Goal: Communication & Community: Answer question/provide support

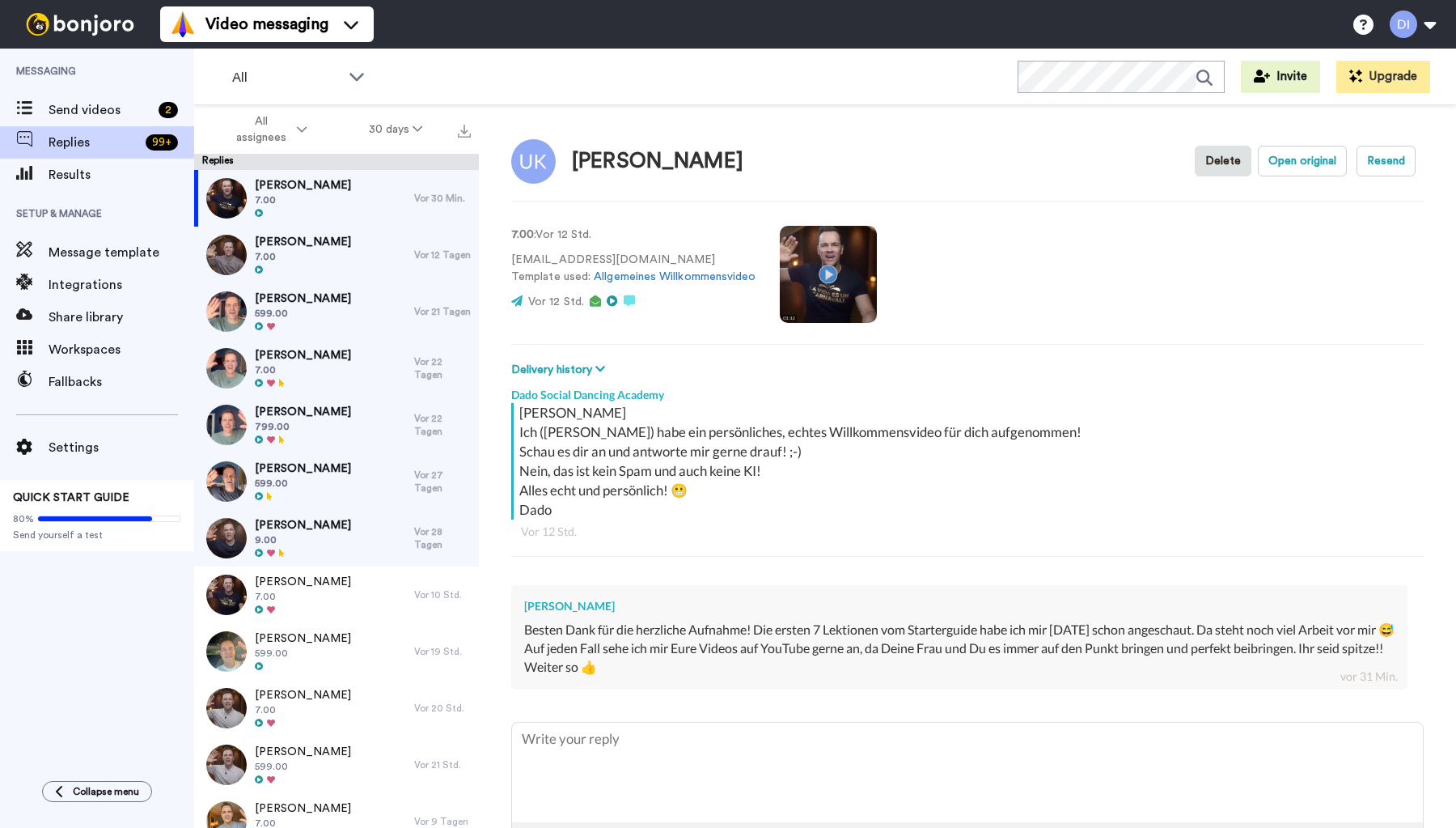
type textarea "x"
click at [612, 740] on textarea at bounding box center [967, 772] width 911 height 99
click at [623, 733] on textarea at bounding box center [967, 772] width 911 height 99
type textarea "S"
type textarea "x"
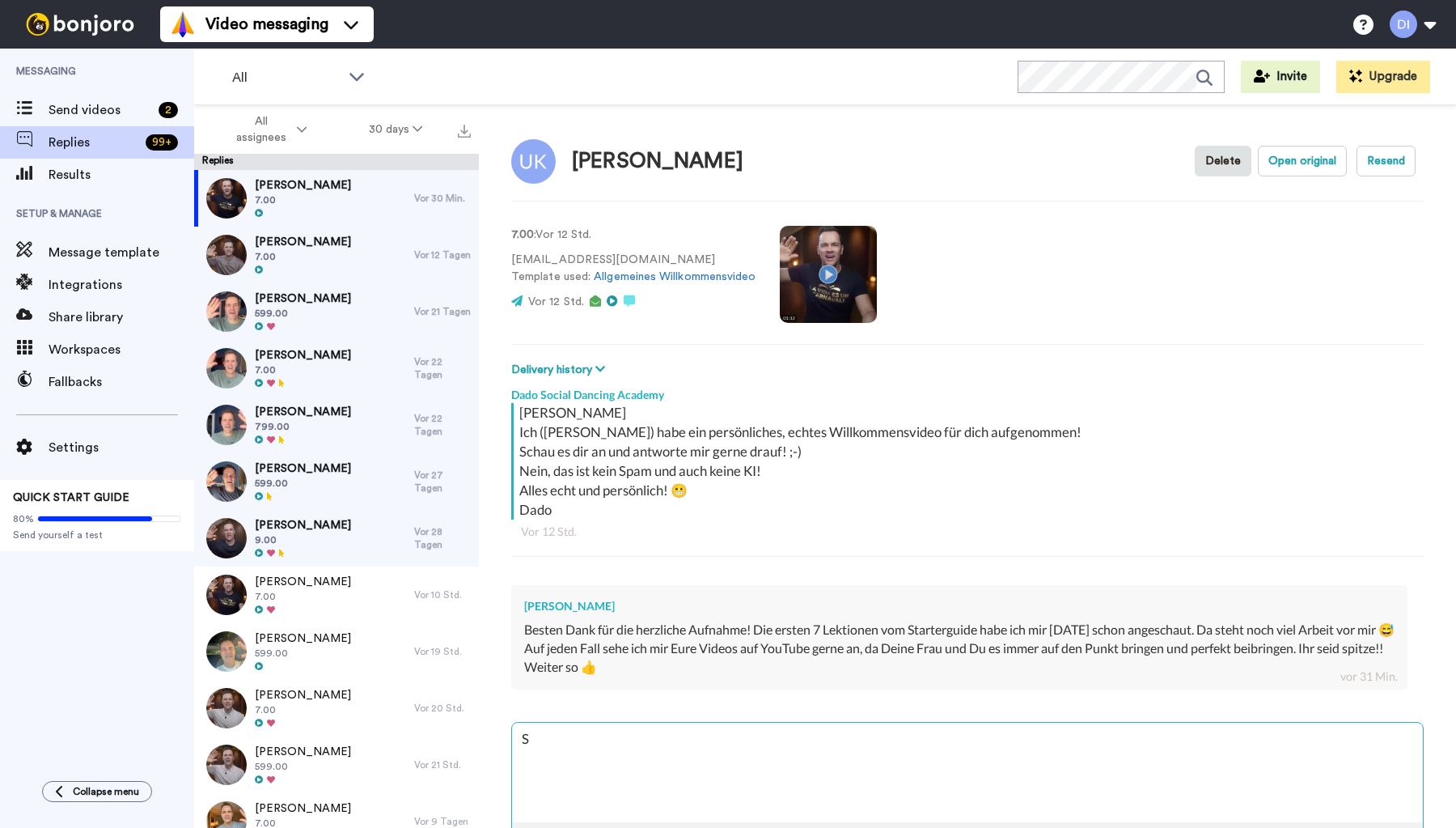
type textarea "Su"
type textarea "x"
type textarea "Sup"
type textarea "x"
type textarea "Supe"
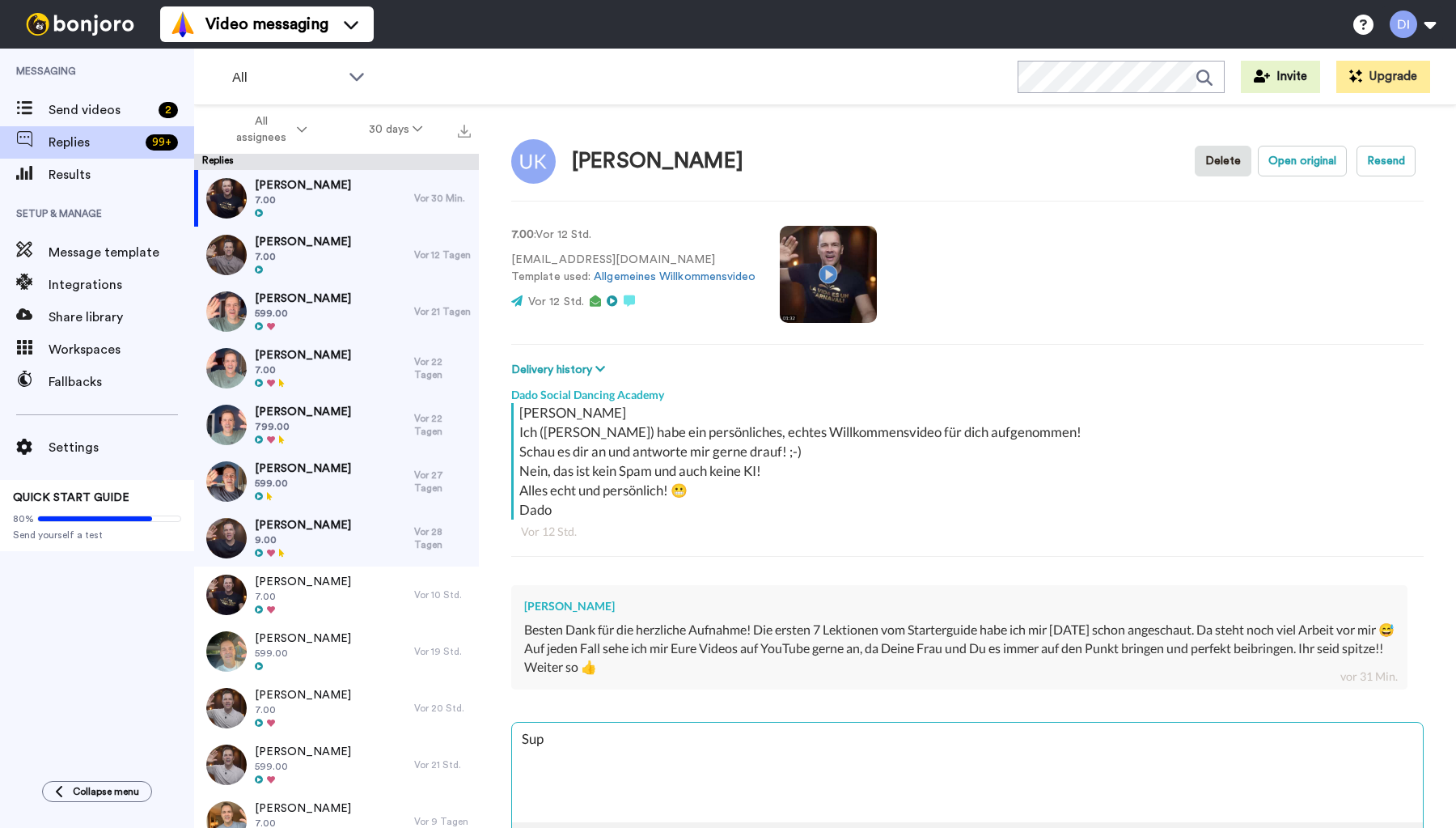
type textarea "x"
type textarea "Super"
type textarea "x"
type textarea "Super,"
type textarea "x"
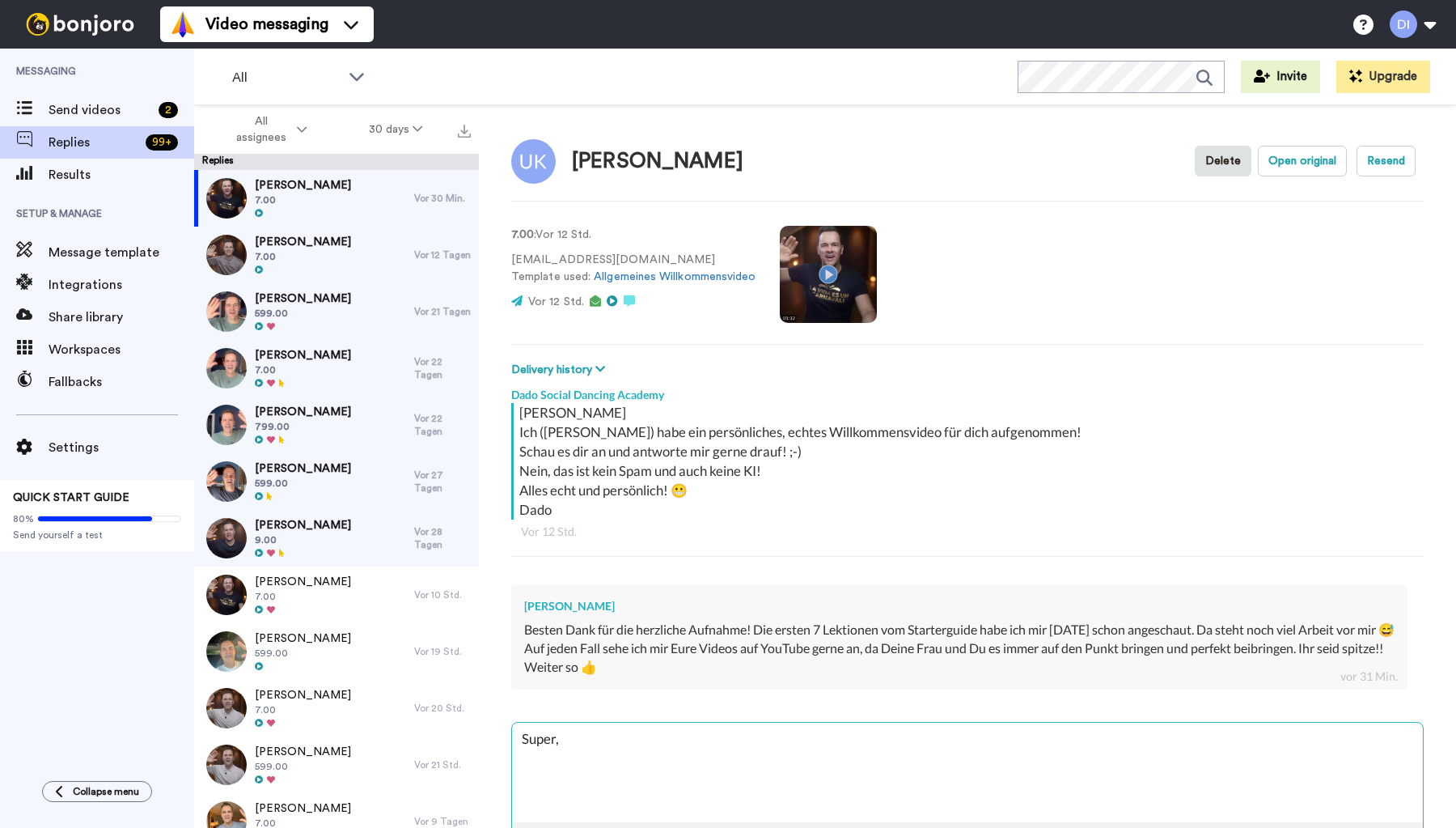
type textarea "Super,"
type textarea "x"
type textarea "Super, s"
type textarea "x"
type textarea "Super, se"
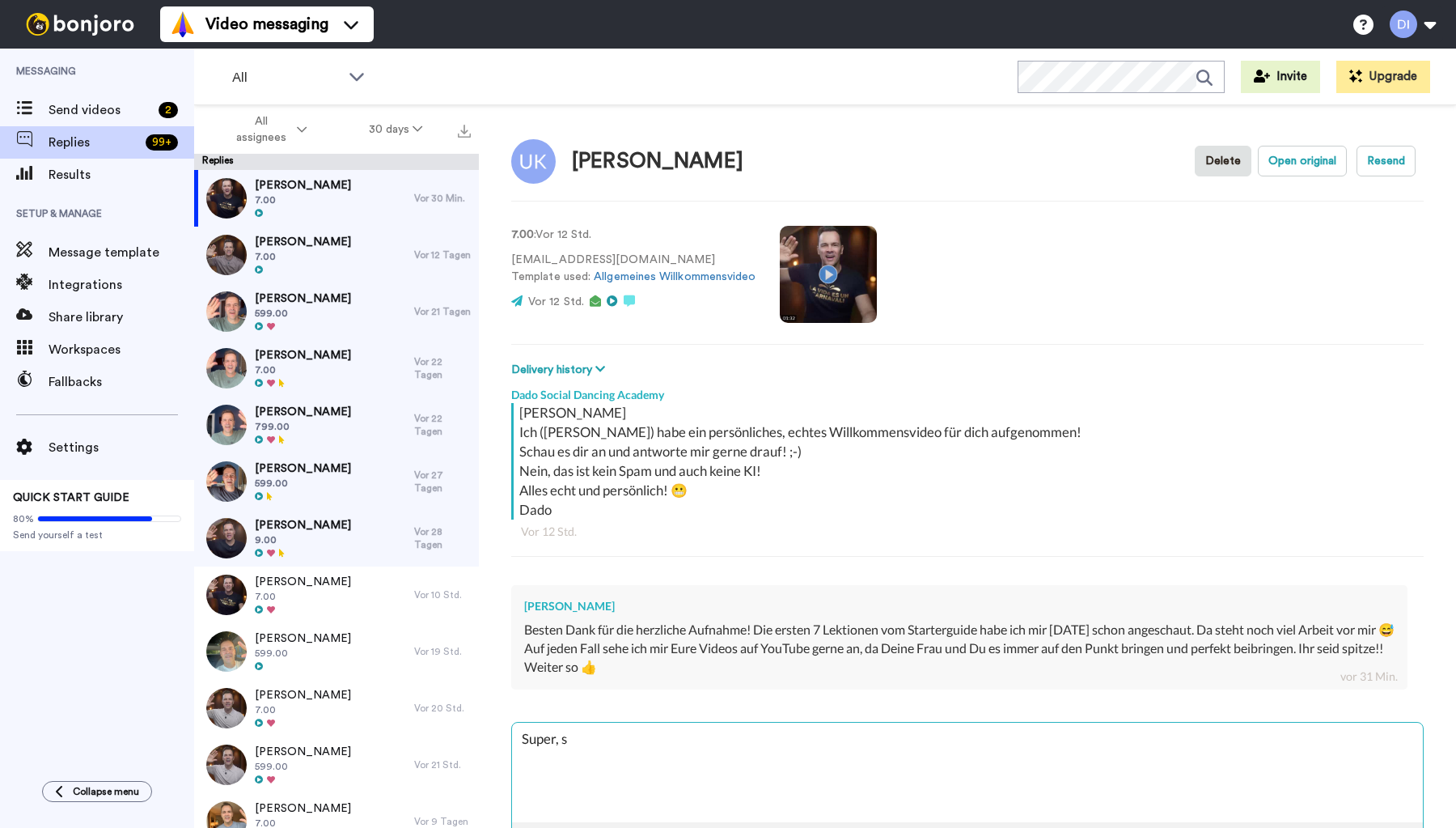
type textarea "x"
type textarea "Super, seh"
type textarea "x"
type textarea "Super, sehr"
type textarea "x"
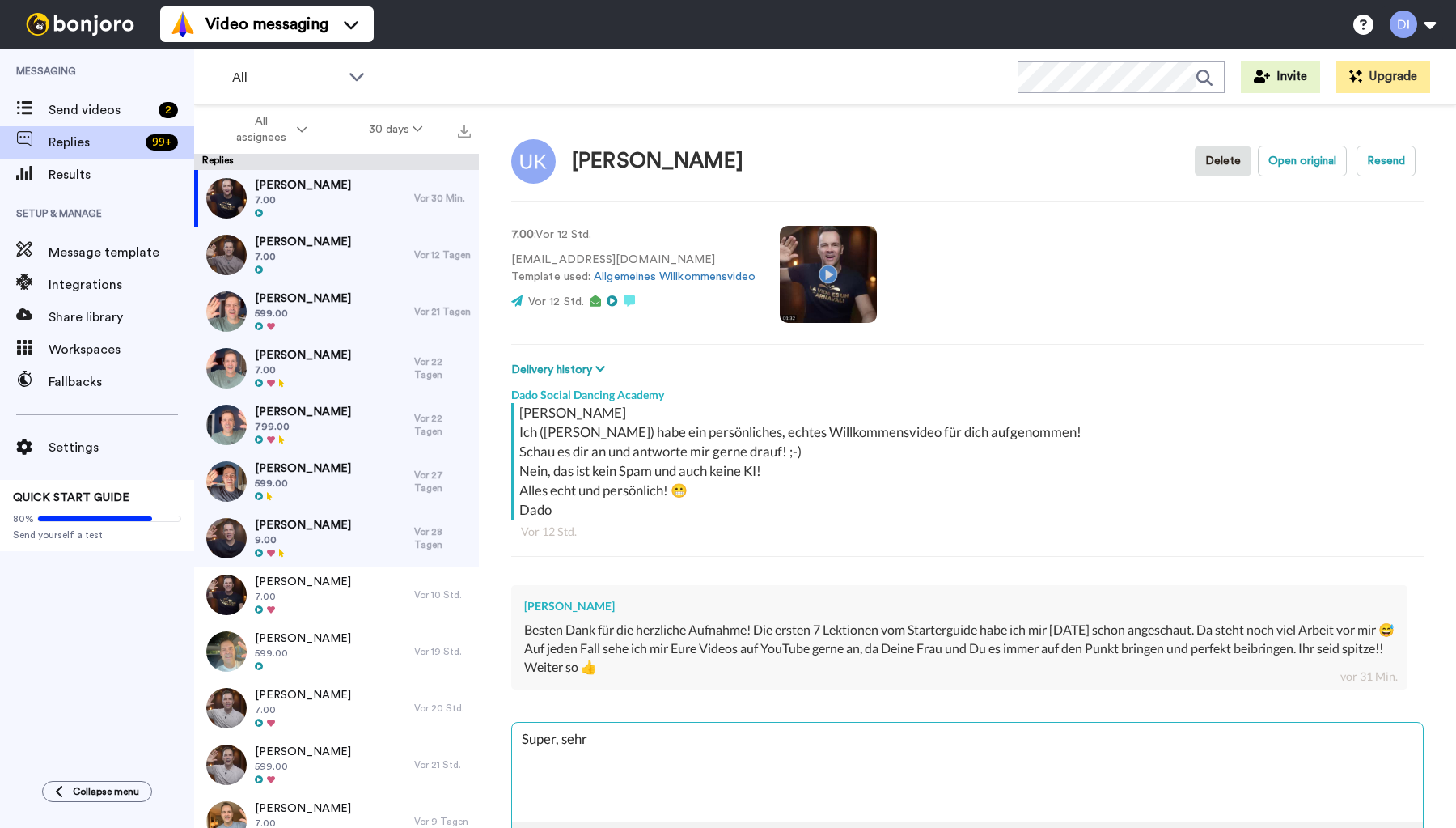
type textarea "Super, sehr"
type textarea "x"
type textarea "Super, sehr g"
type textarea "x"
type textarea "Super, sehr ge"
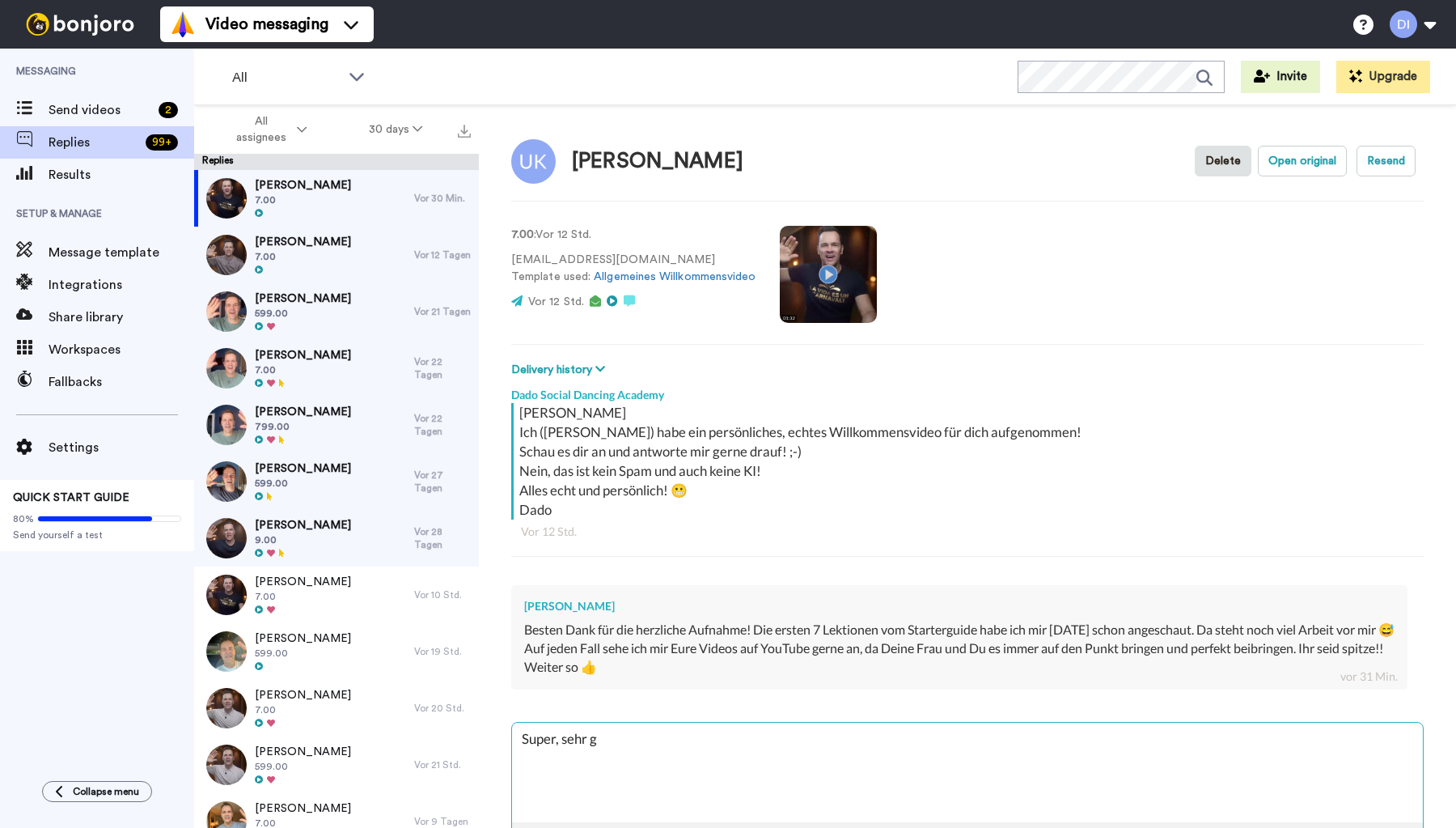
type textarea "x"
type textarea "Super, sehr ger"
type textarea "x"
type textarea "Super, sehr gern"
type textarea "x"
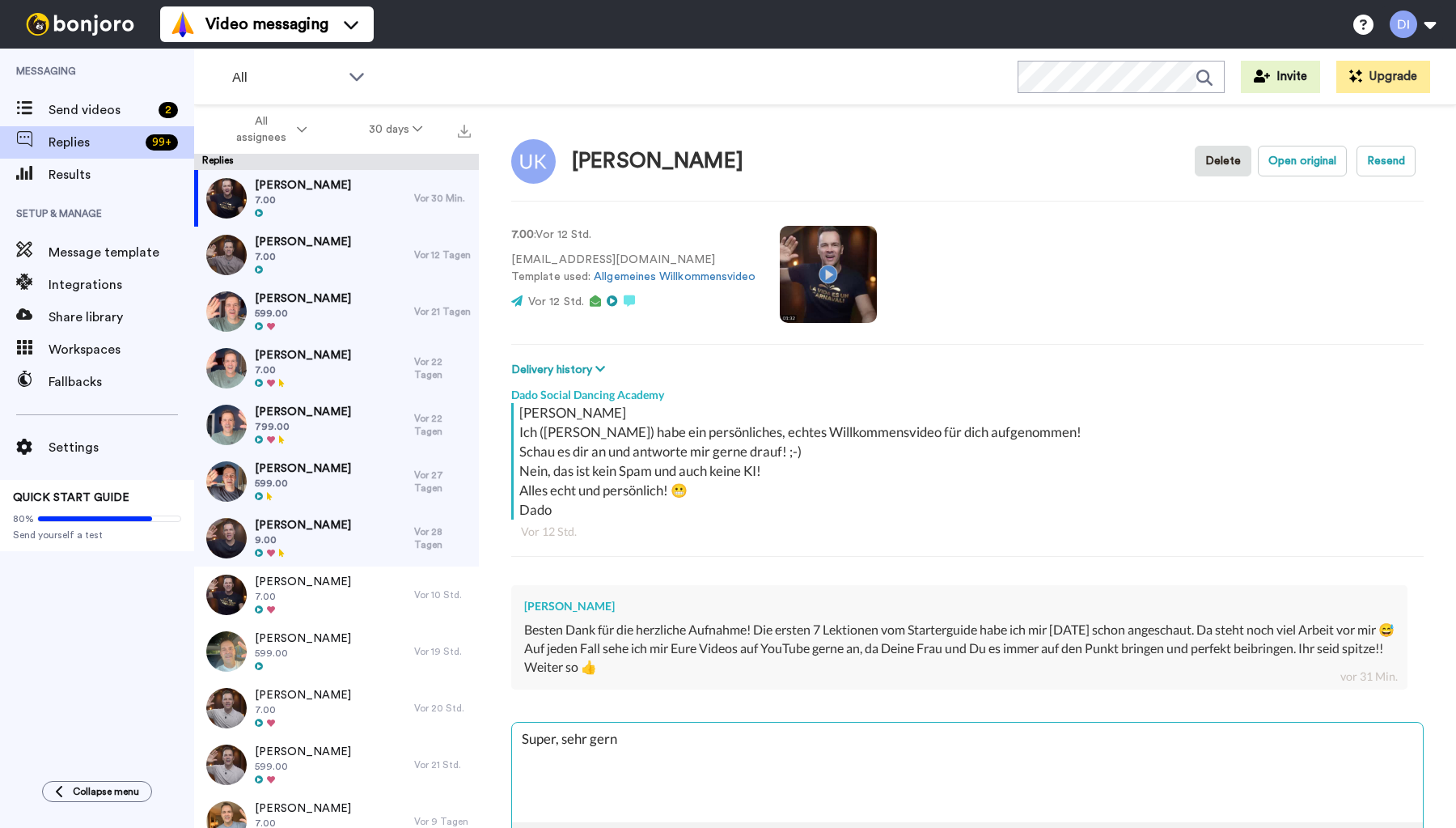
type textarea "Super, sehr gerne"
type textarea "x"
type textarea "Super, sehr gerne!"
type textarea "x"
type textarea "Super, sehr gerne!"
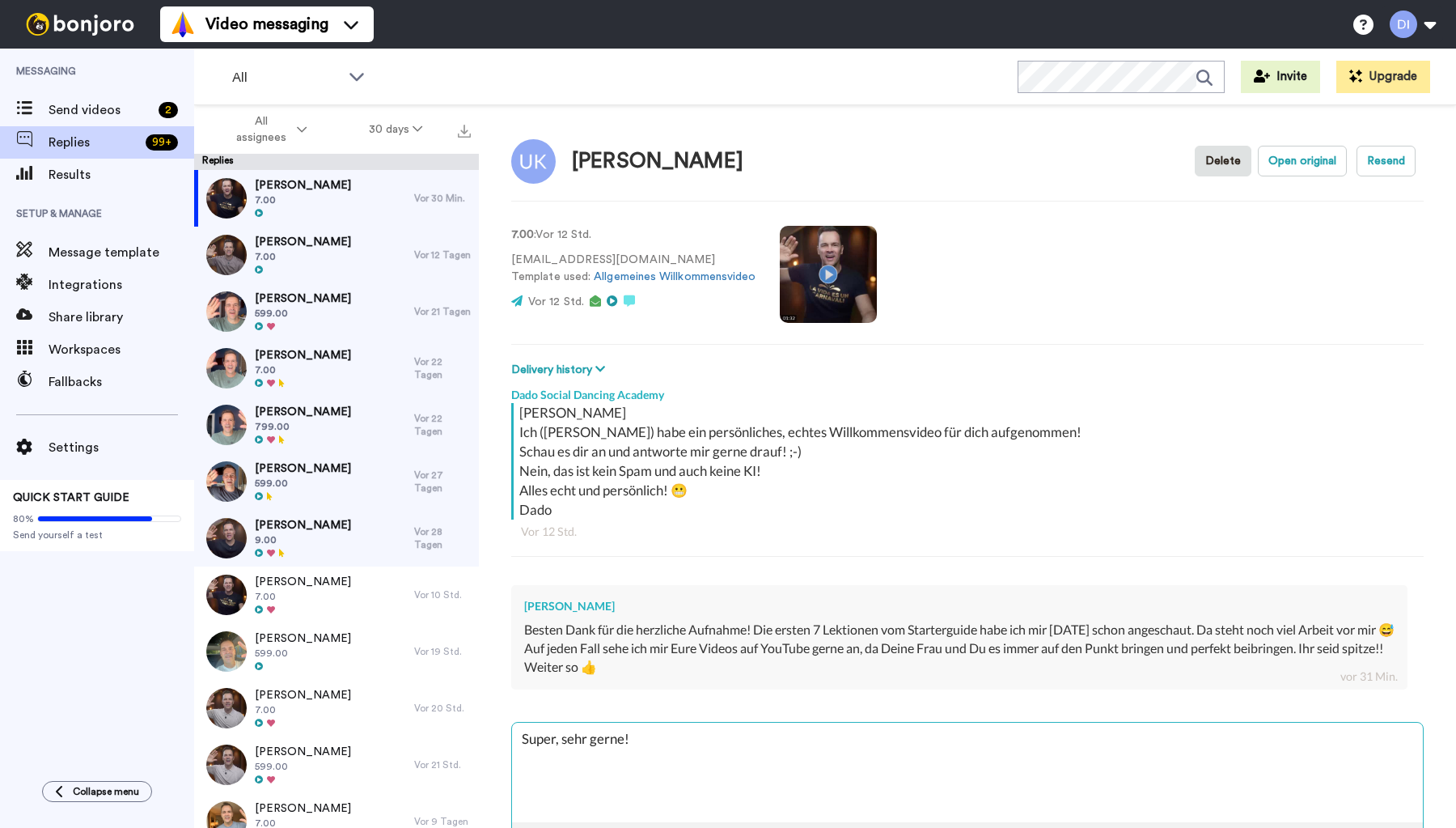
type textarea "x"
type textarea "Super, sehr gerne! V"
type textarea "x"
type textarea "Super, sehr gerne! Vi"
type textarea "x"
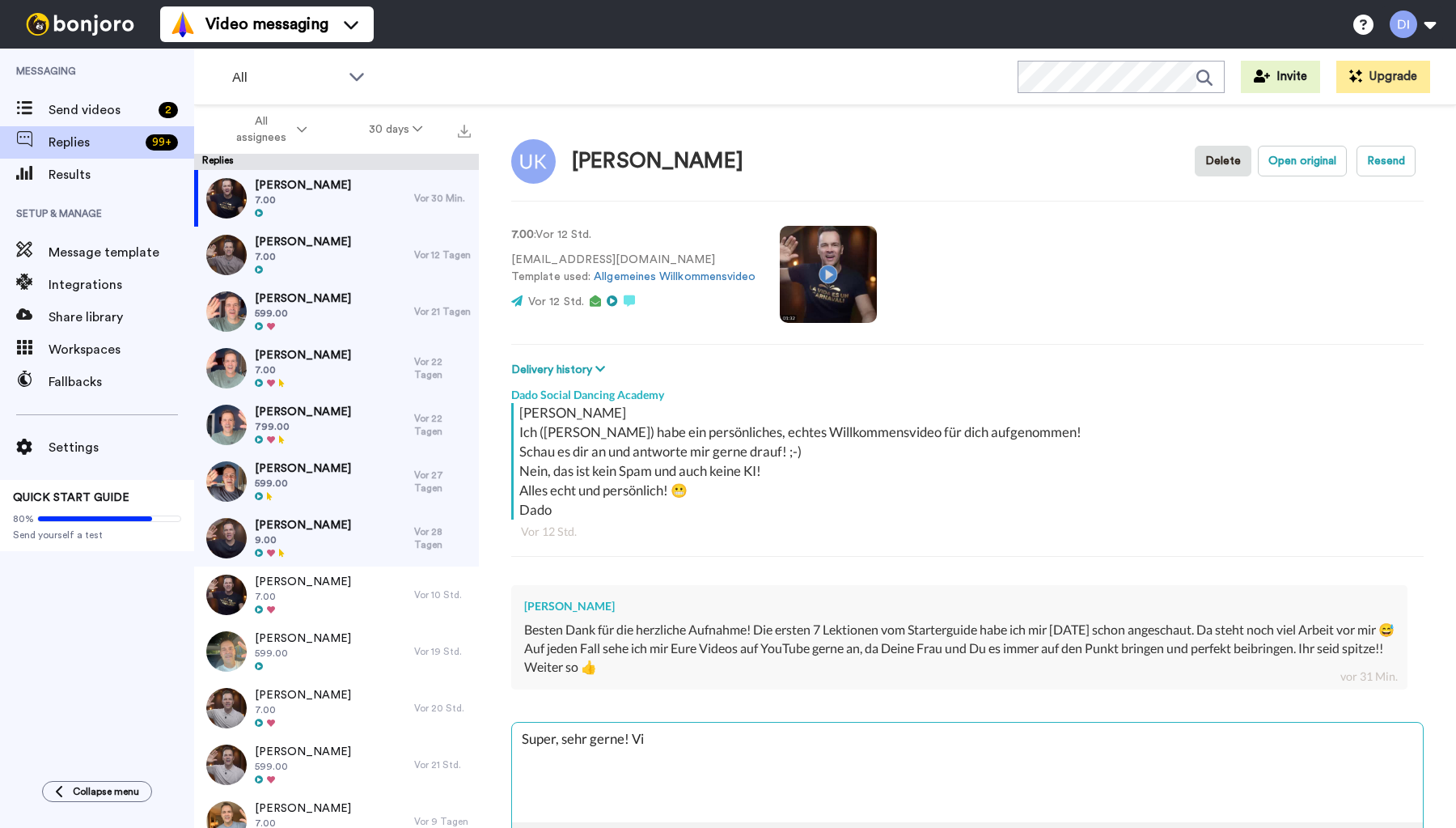
type textarea "Super, sehr gerne! Vie"
type textarea "x"
type textarea "Super, sehr gerne! Viel"
type textarea "x"
type textarea "Super, sehr gerne! Viele"
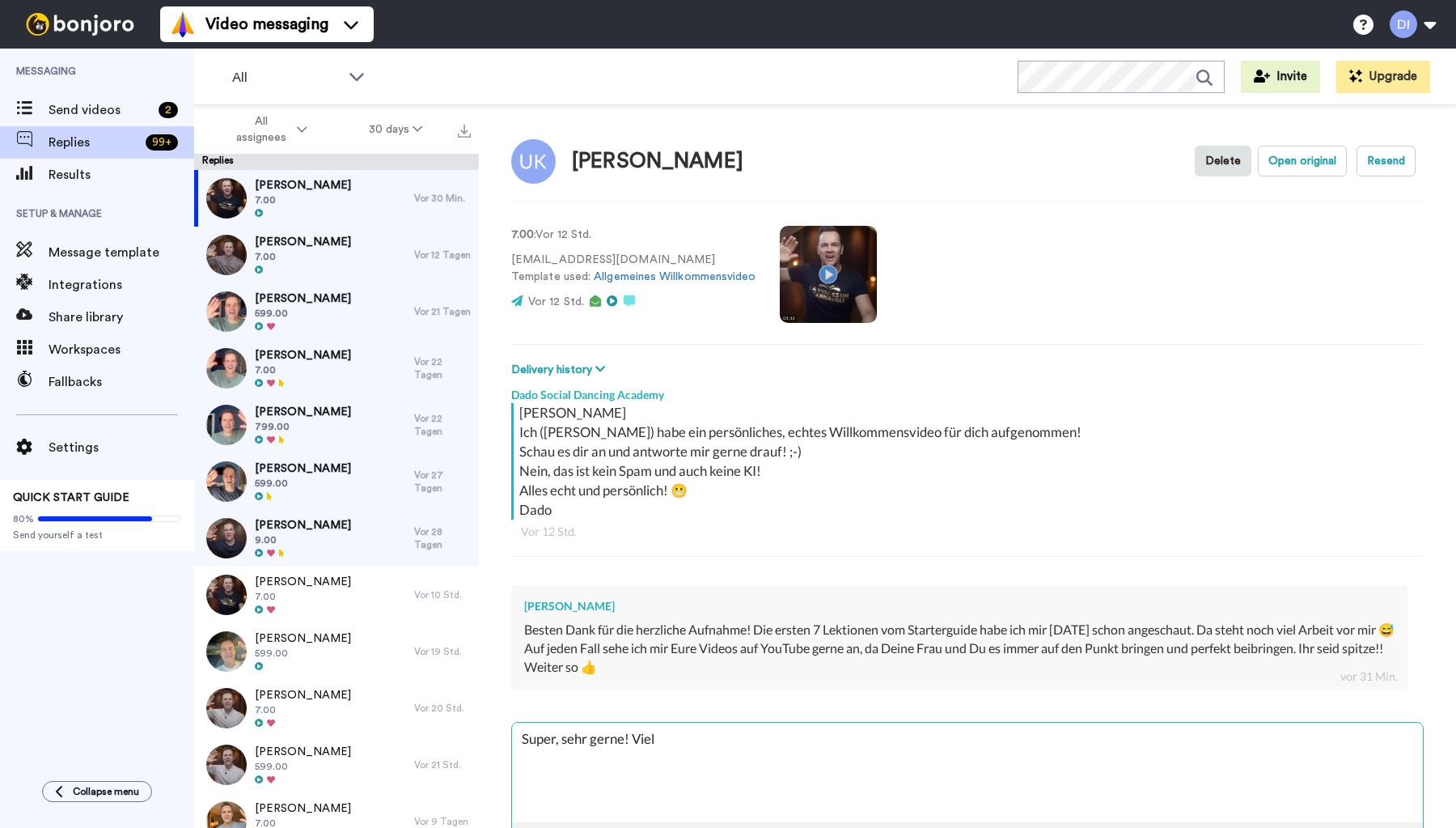
type textarea "x"
type textarea "Super, sehr gerne! Vielen"
type textarea "x"
type textarea "Super, sehr gerne! Vielen"
type textarea "x"
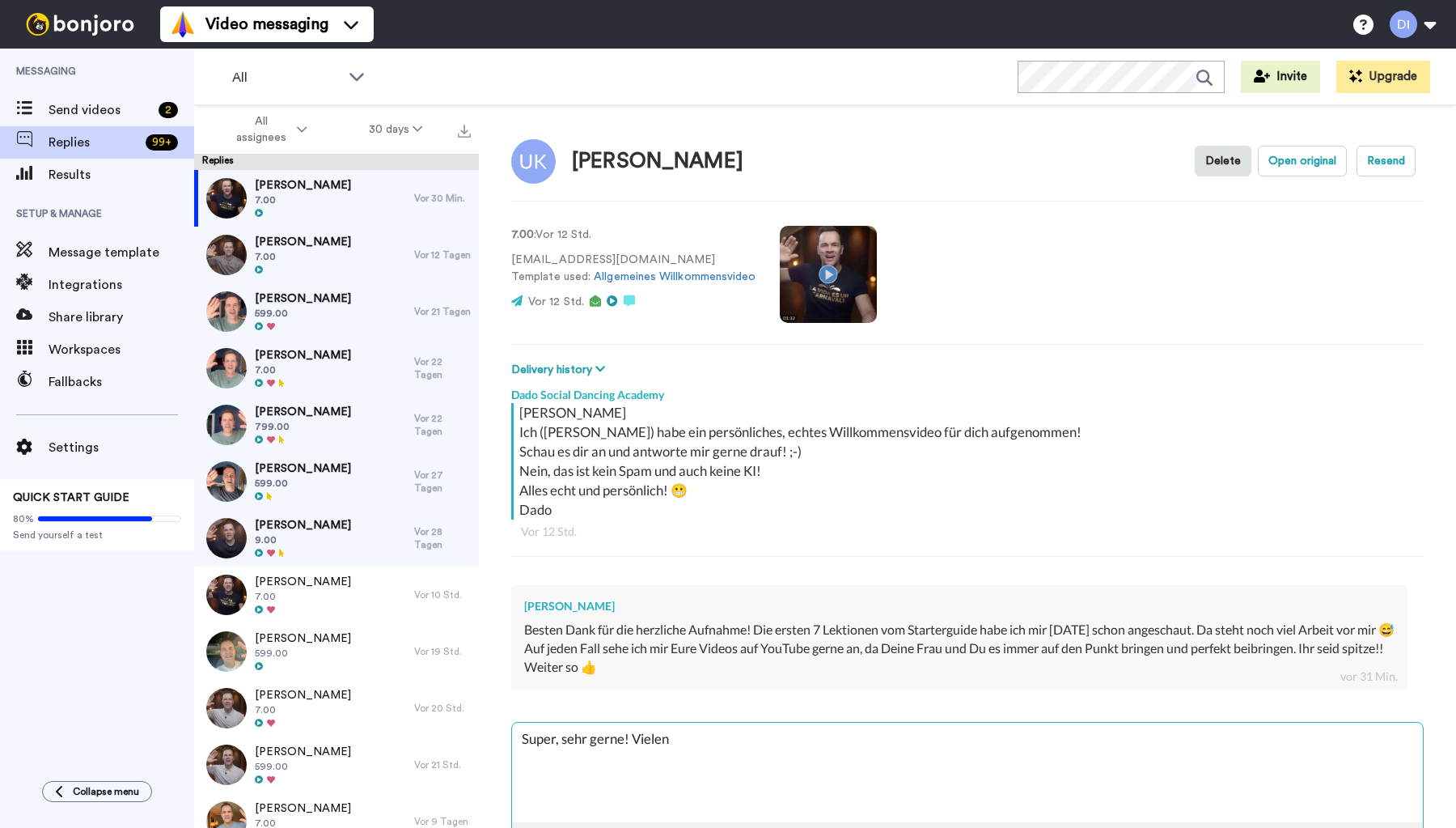
type textarea "Super, sehr gerne! Vielen D"
type textarea "x"
type textarea "Super, sehr gerne! Vielen Da"
type textarea "x"
type textarea "Super, sehr gerne! Vielen Dan"
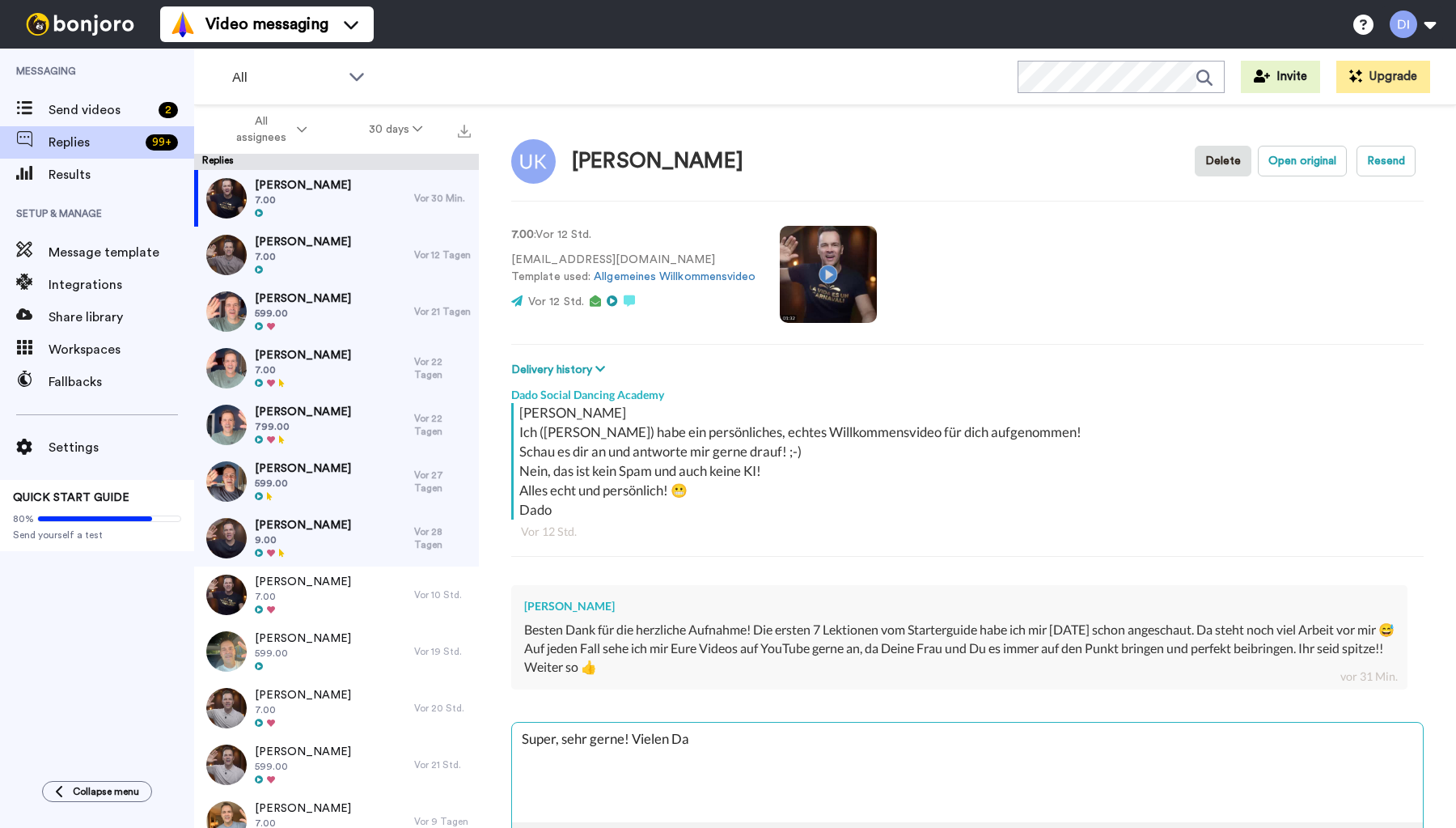
type textarea "x"
type textarea "Super, sehr gerne! Vielen Dank"
type textarea "x"
type textarea "Super, sehr gerne! Vielen Dank,"
type textarea "x"
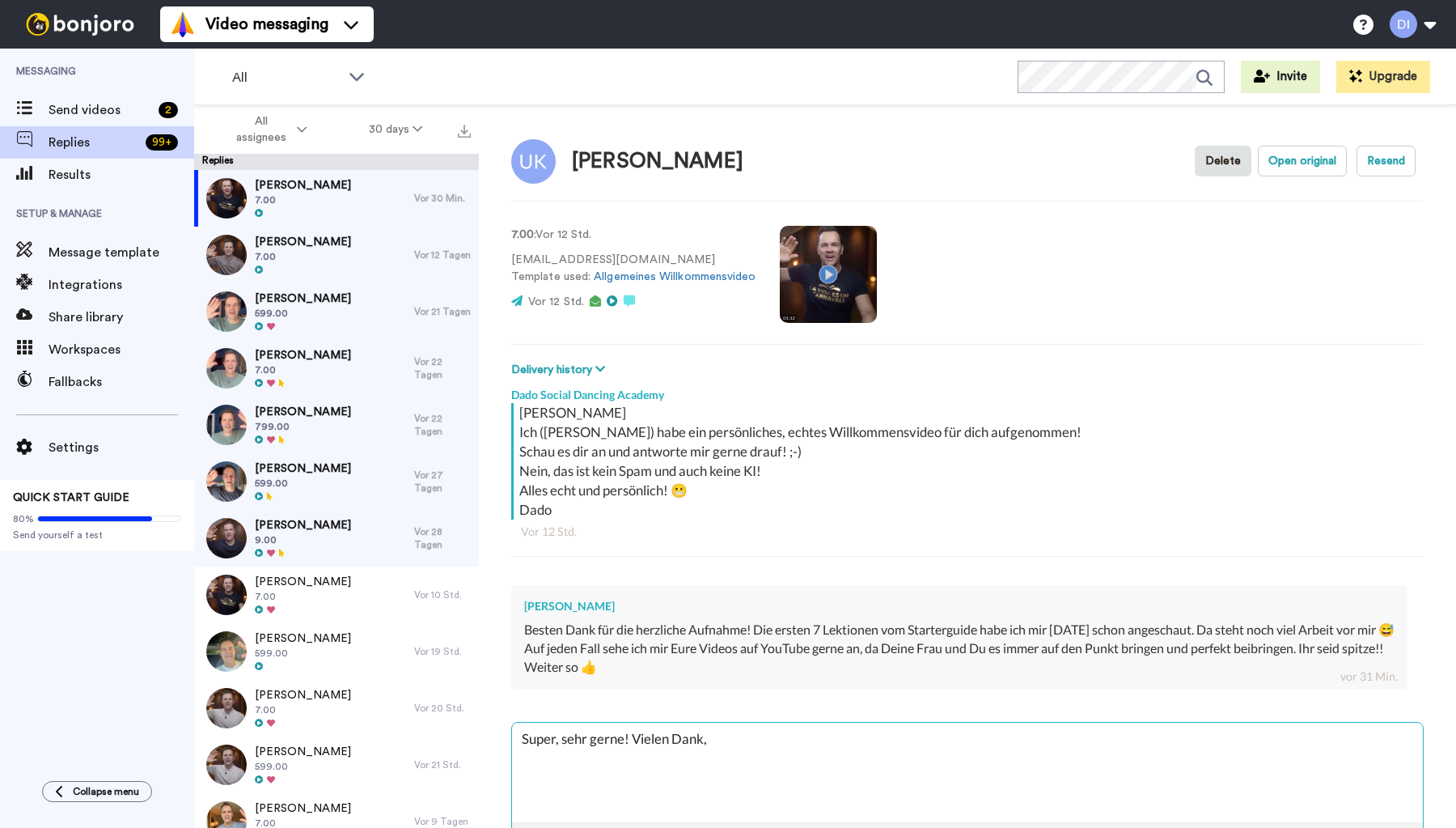
type textarea "Super, sehr gerne! Vielen Dank,"
type textarea "x"
type textarea "Super, sehr gerne! Vielen Dank, l"
type textarea "x"
type textarea "Super, sehr gerne! Vielen Dank, li"
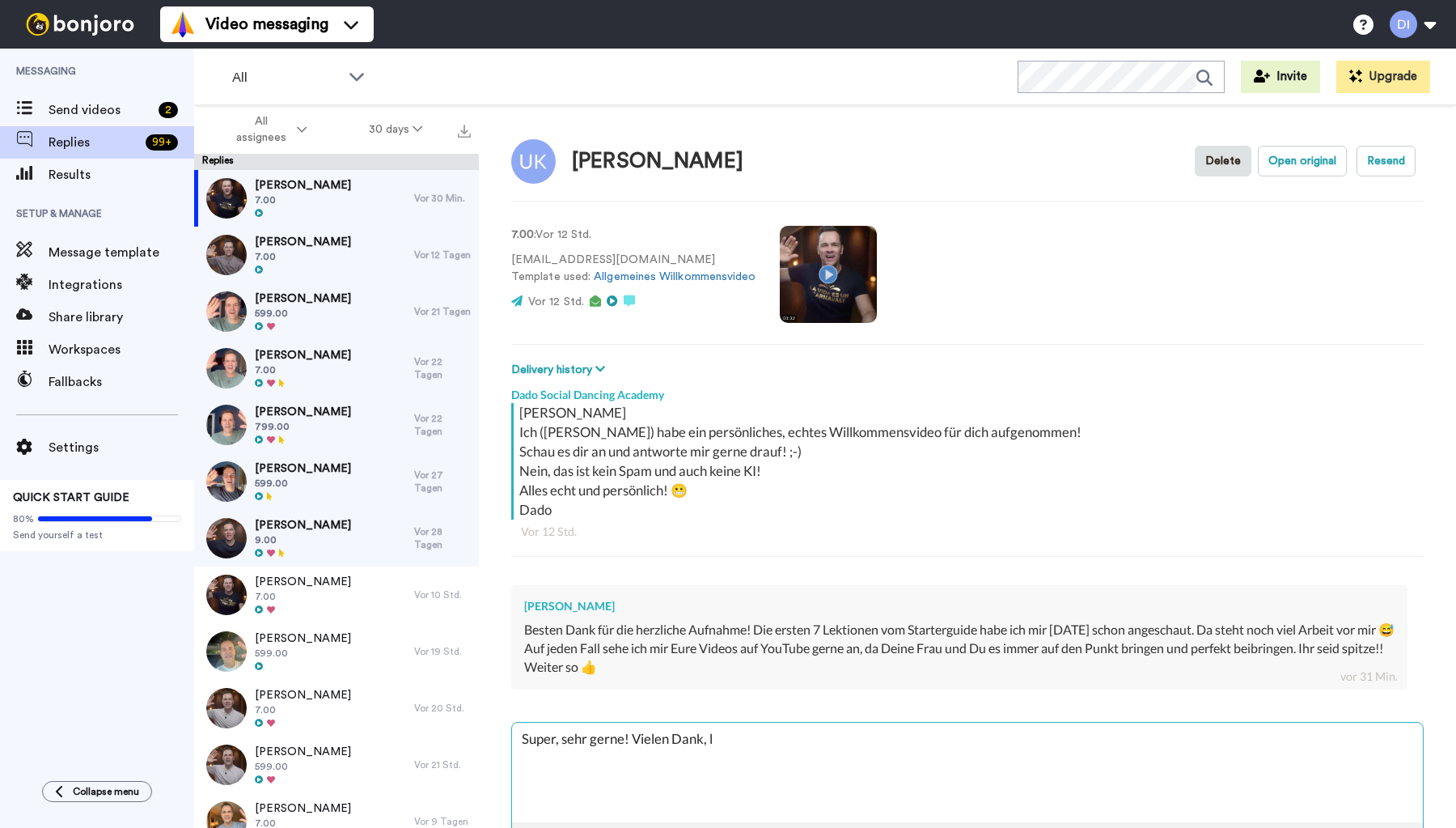
type textarea "x"
type textarea "Super, sehr gerne! Vielen Dank, lie"
type textarea "x"
type textarea "Super, sehr gerne! Vielen Dank, lieb"
type textarea "x"
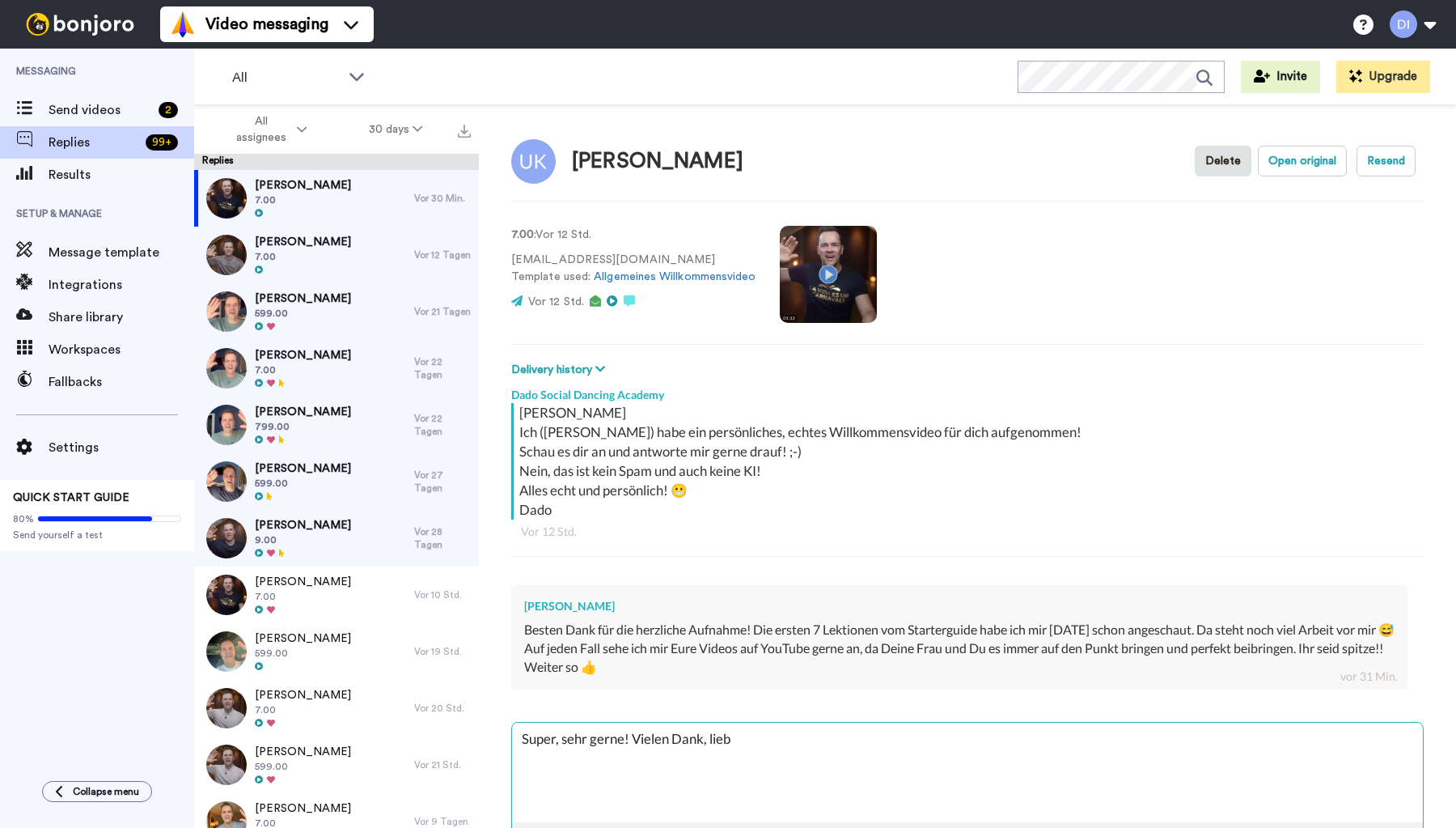
type textarea "Super, sehr gerne! Vielen Dank, liebe"
type textarea "x"
type textarea "Super, sehr gerne! Vielen Dank, lieber"
type textarea "x"
type textarea "Super, sehr gerne! Vielen Dank, lieber"
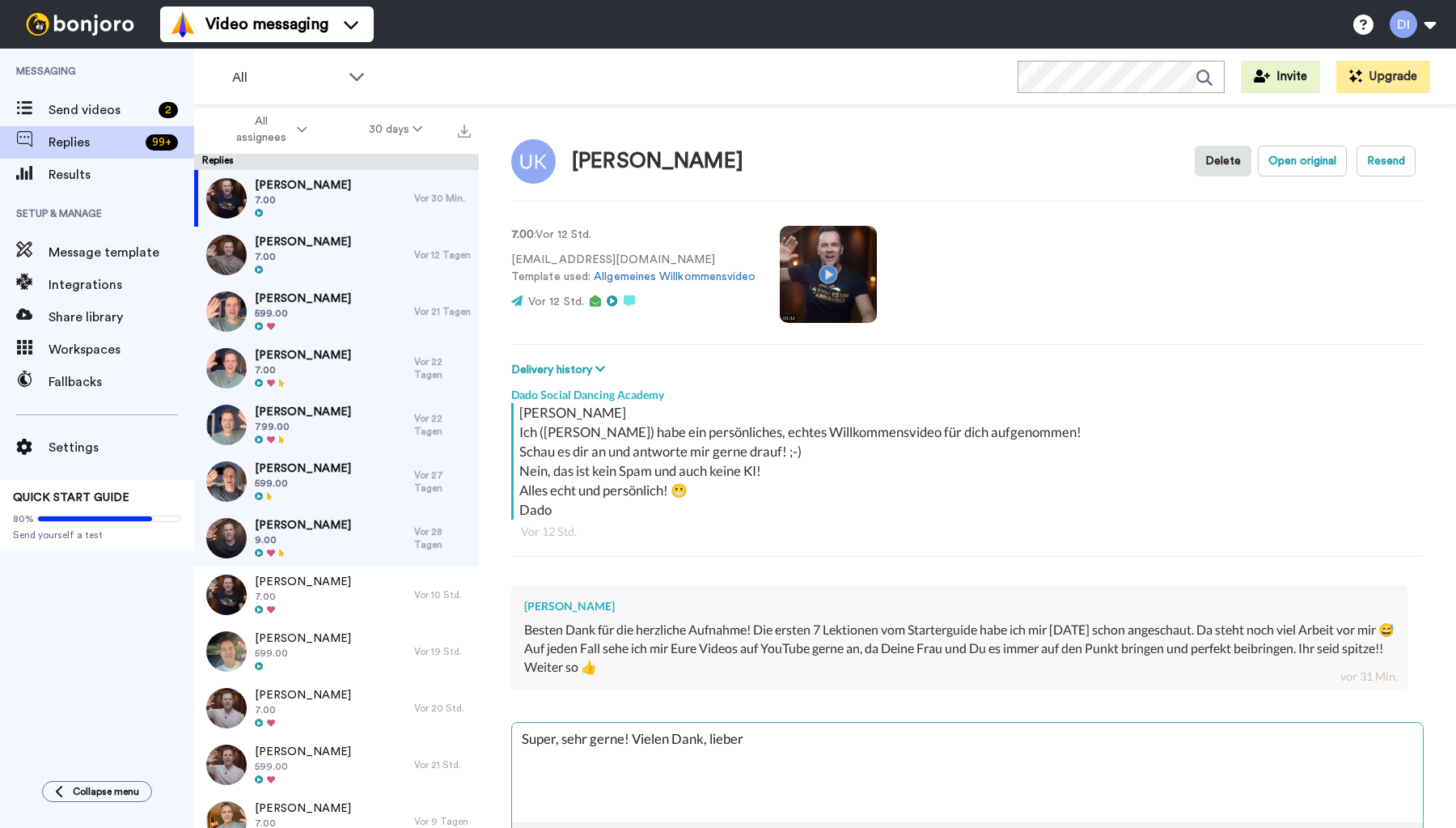
type textarea "x"
type textarea "Super, sehr gerne! Vielen Dank, lieber U"
type textarea "x"
type textarea "Super, sehr gerne! Vielen Dank, lieber Ud"
type textarea "x"
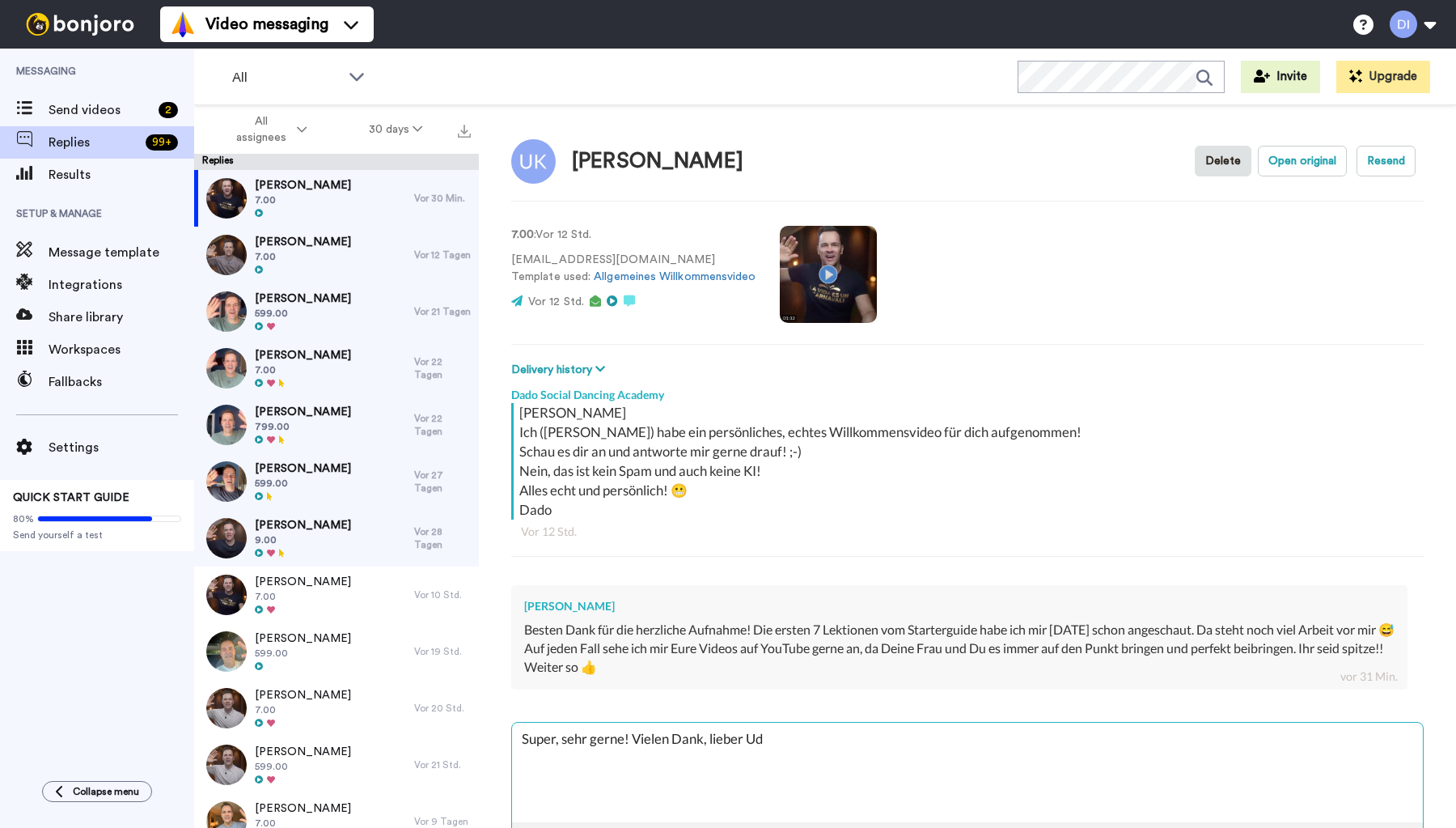
type textarea "Super, sehr gerne! Vielen Dank, lieber [PERSON_NAME]"
type textarea "x"
type textarea "Super, sehr gerne! Vielen Dank, lieber [PERSON_NAME]!"
type textarea "x"
type textarea "Super, sehr gerne! Vielen Dank, lieber [PERSON_NAME]!"
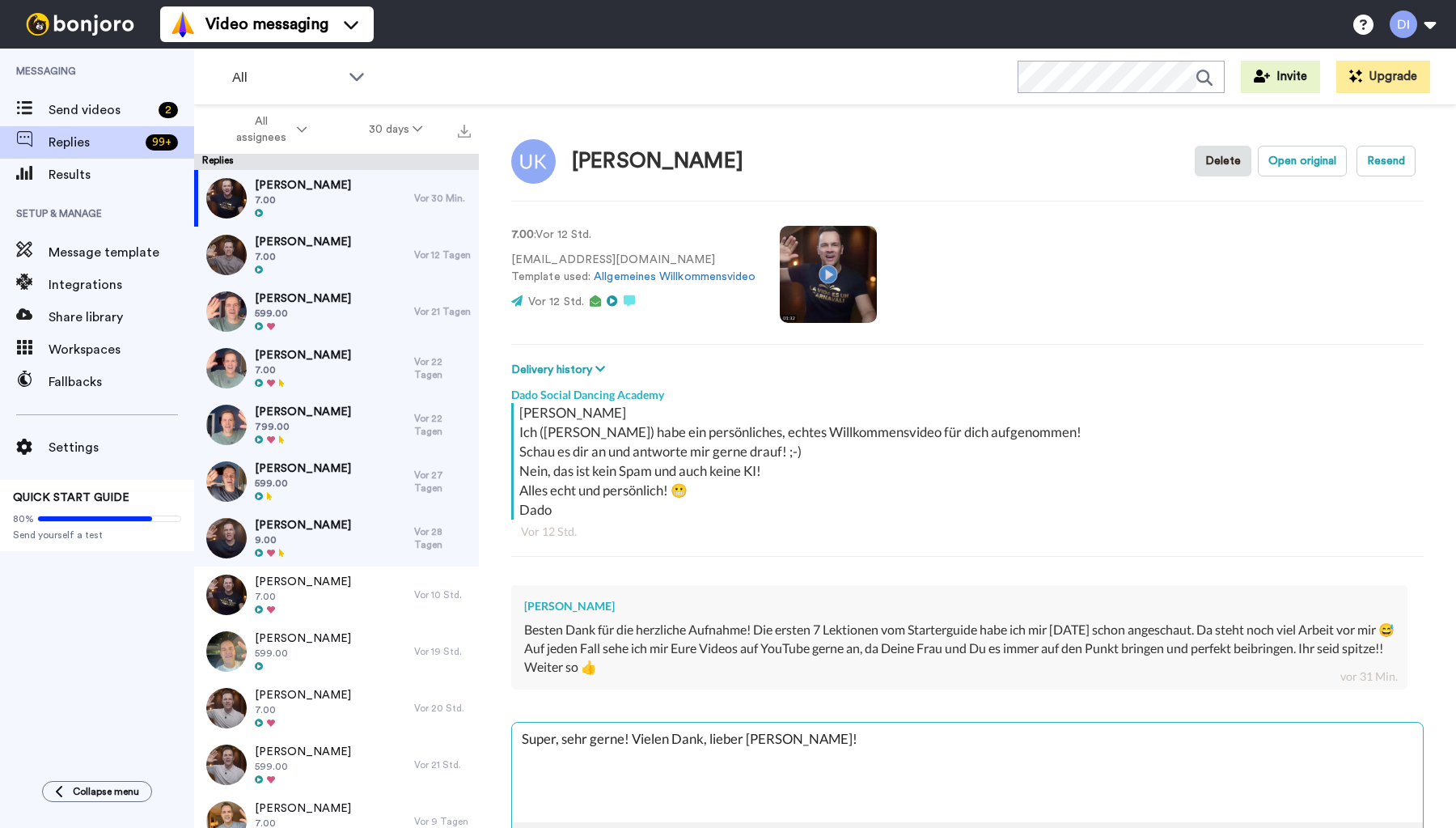
type textarea "x"
type textarea "Super, sehr gerne! Vielen Dank, lieber [PERSON_NAME]!"
type textarea "x"
type textarea "Super, sehr gerne! Vielen Dank, lieber [PERSON_NAME]"
type textarea "x"
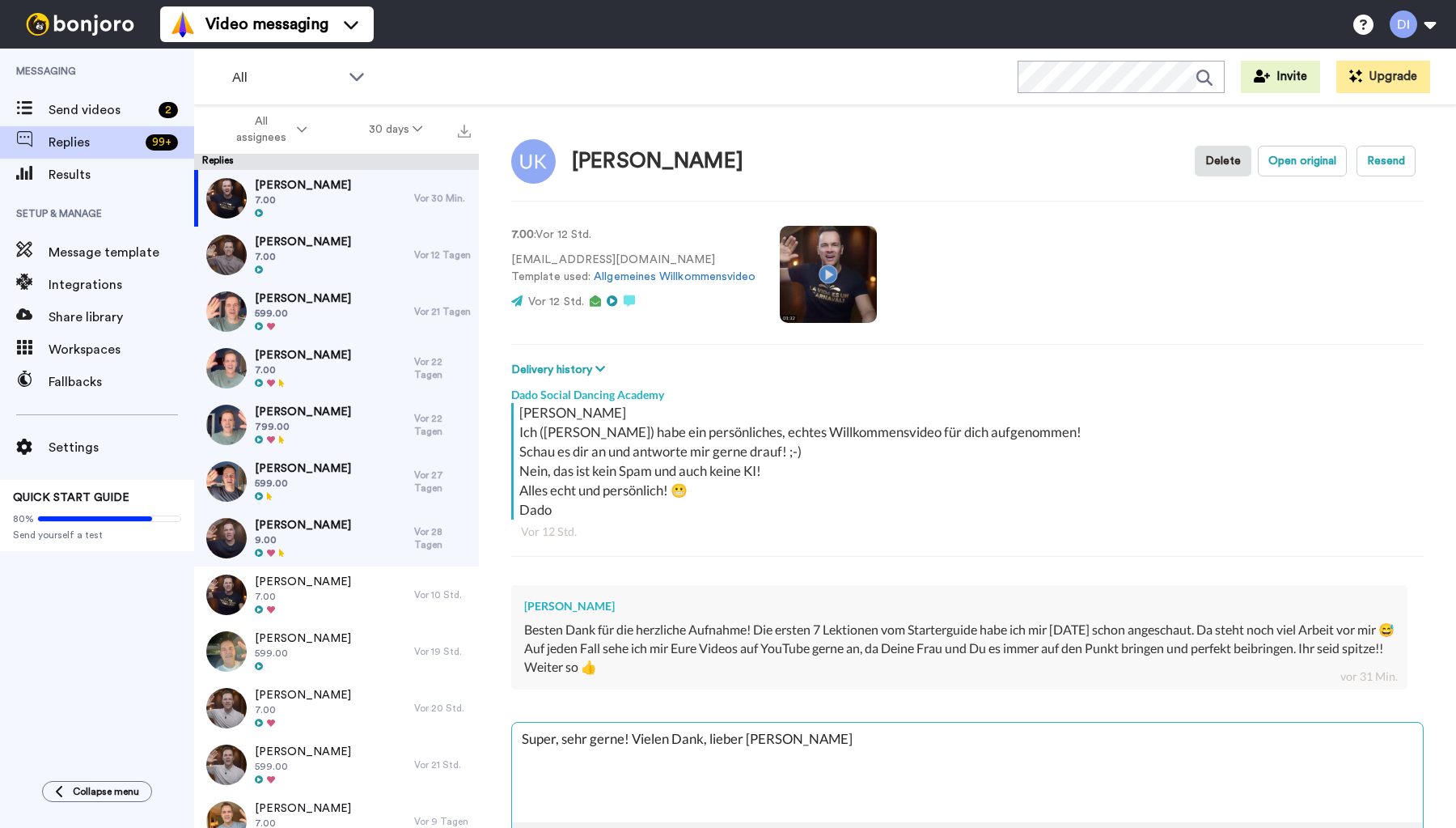
type textarea "Super, sehr gerne! Vielen Dank, lieber [PERSON_NAME]"
type textarea "x"
type textarea "Super, sehr gerne! Vielen Dank, lieber [PERSON_NAME] u"
type textarea "x"
type textarea "Super, sehr gerne! Vielen Dank, lieber [PERSON_NAME] un"
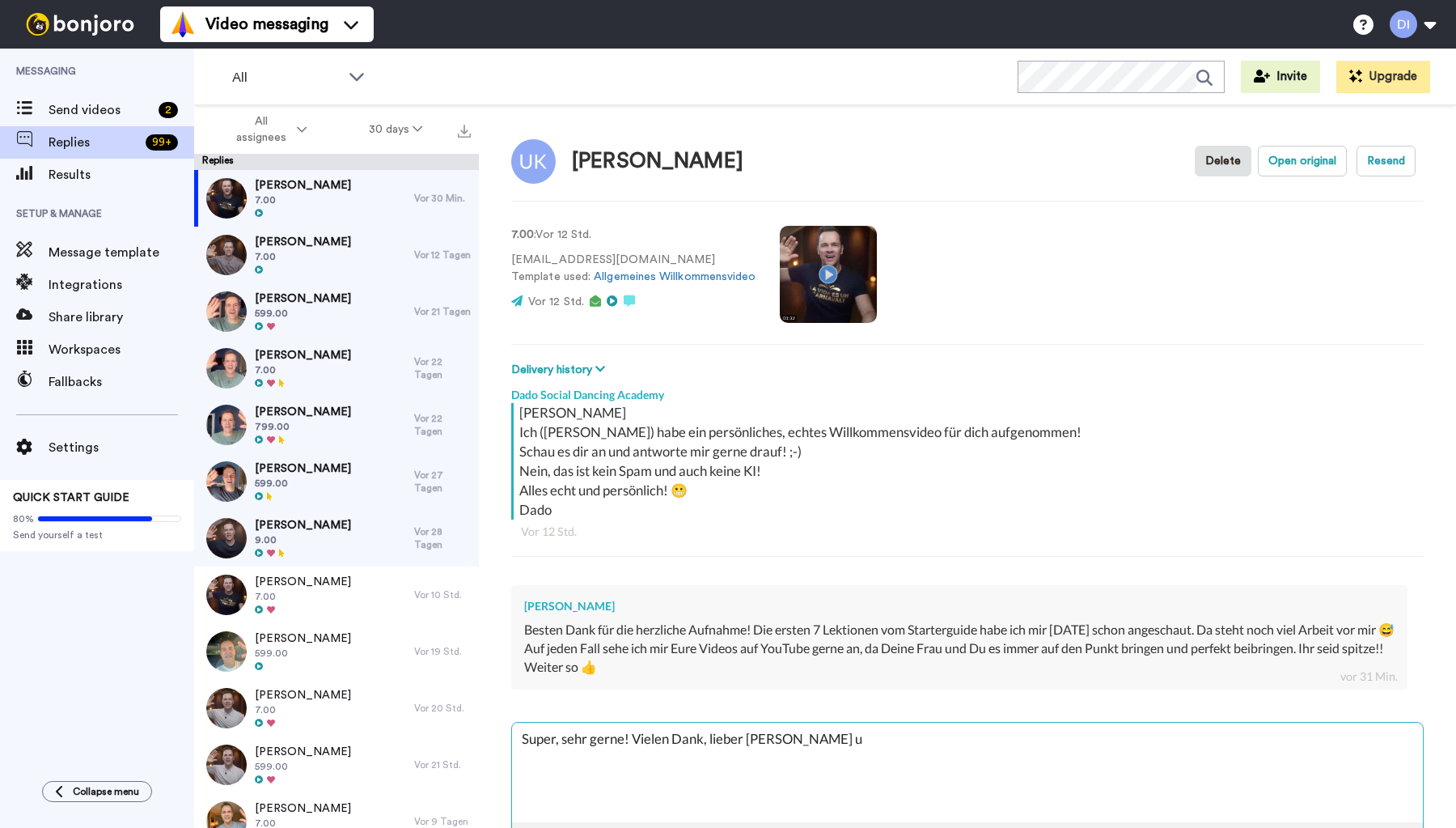
type textarea "x"
type textarea "Super, sehr gerne! Vielen Dank, lieber [PERSON_NAME] und"
type textarea "x"
type textarea "Super, sehr gerne! Vielen Dank, lieber [PERSON_NAME] und"
type textarea "x"
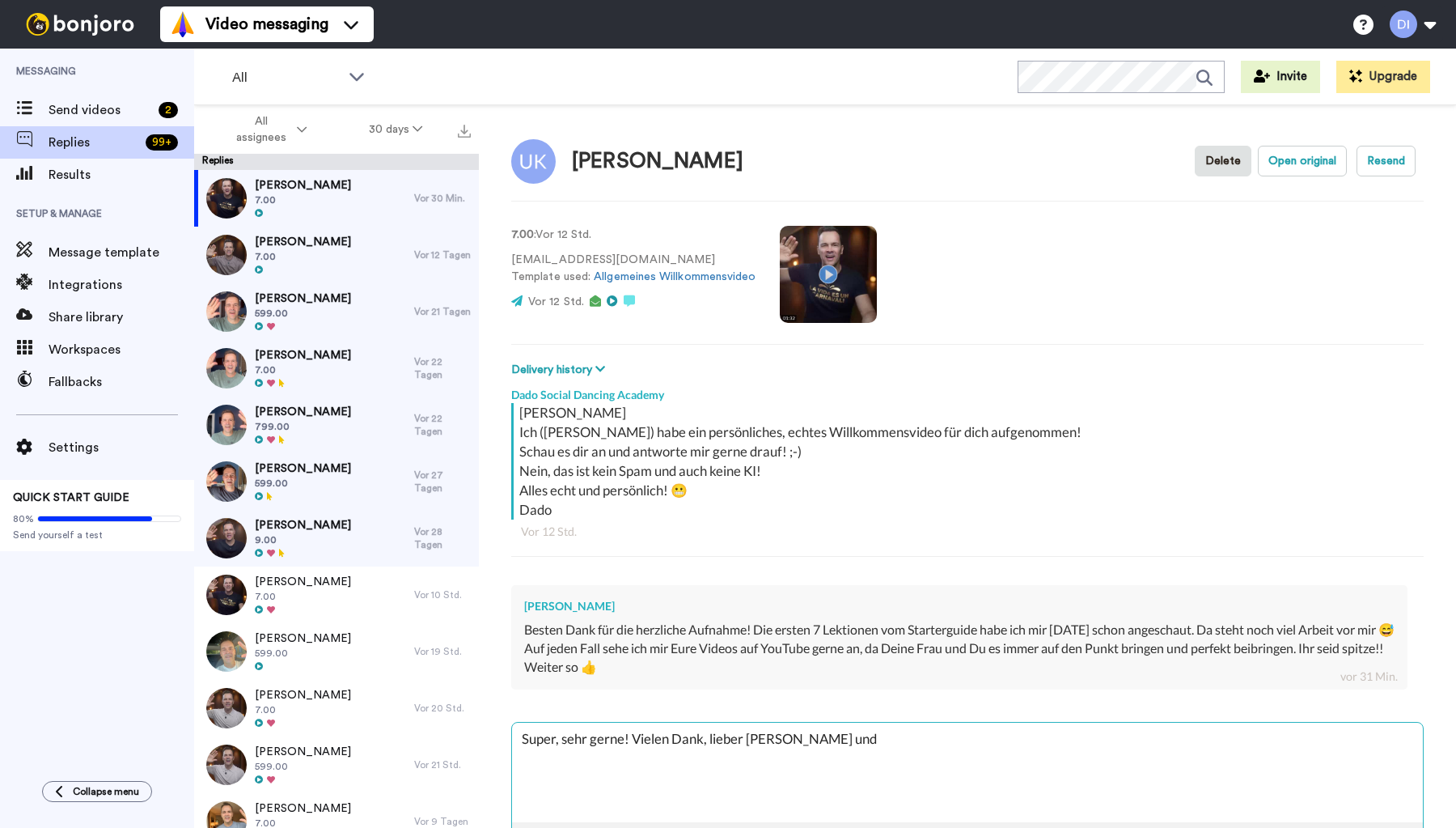
type textarea "Super, sehr gerne! Vielen Dank, lieber [PERSON_NAME] und d"
type textarea "x"
type textarea "Super, sehr gerne! Vielen Dank, lieber [PERSON_NAME] und dr"
type textarea "x"
type textarea "Super, sehr gerne! Vielen Dank, lieber [PERSON_NAME] und dra"
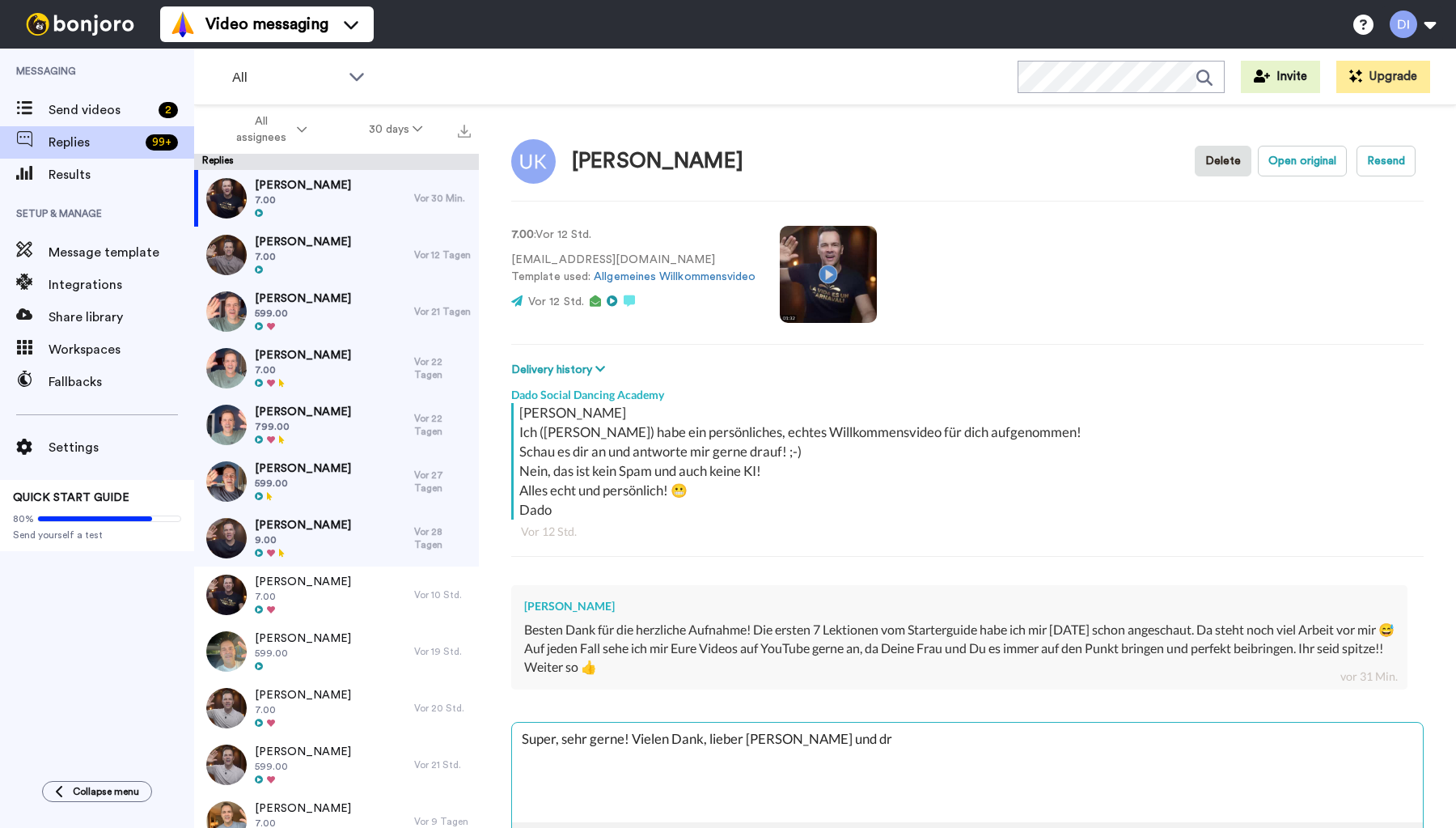
type textarea "x"
type textarea "Super, sehr gerne! Vielen Dank, lieber [PERSON_NAME] und dran"
type textarea "x"
type textarea "Super, sehr gerne! Vielen Dank, lieber [PERSON_NAME] und dran"
type textarea "x"
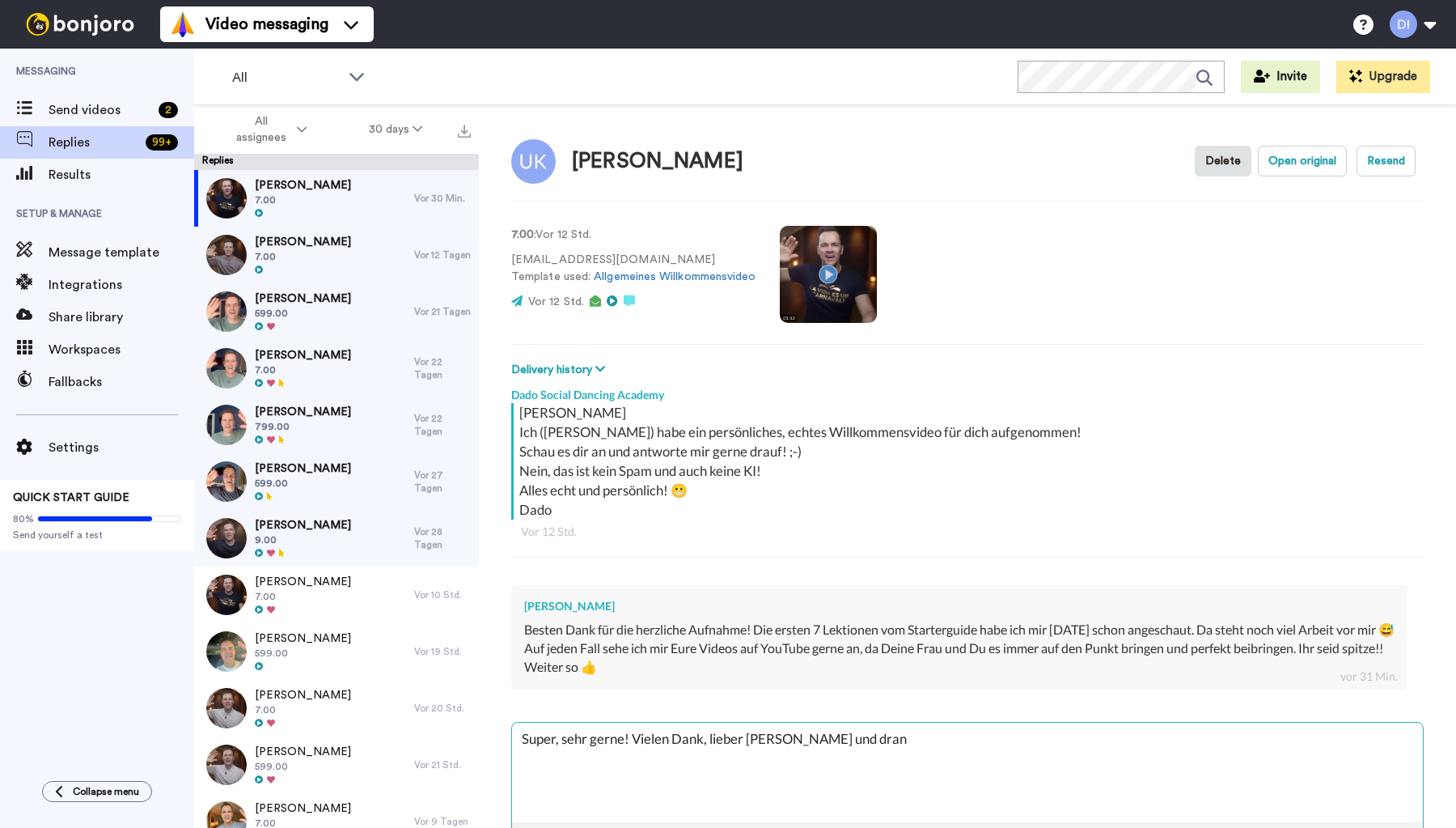
type textarea "Super, sehr gerne! Vielen Dank, lieber [PERSON_NAME] und dran b"
type textarea "x"
type textarea "Super, sehr gerne! Vielen Dank, lieber [PERSON_NAME] und dran bl"
type textarea "x"
type textarea "Super, sehr gerne! Vielen Dank, lieber [PERSON_NAME] und dran ble"
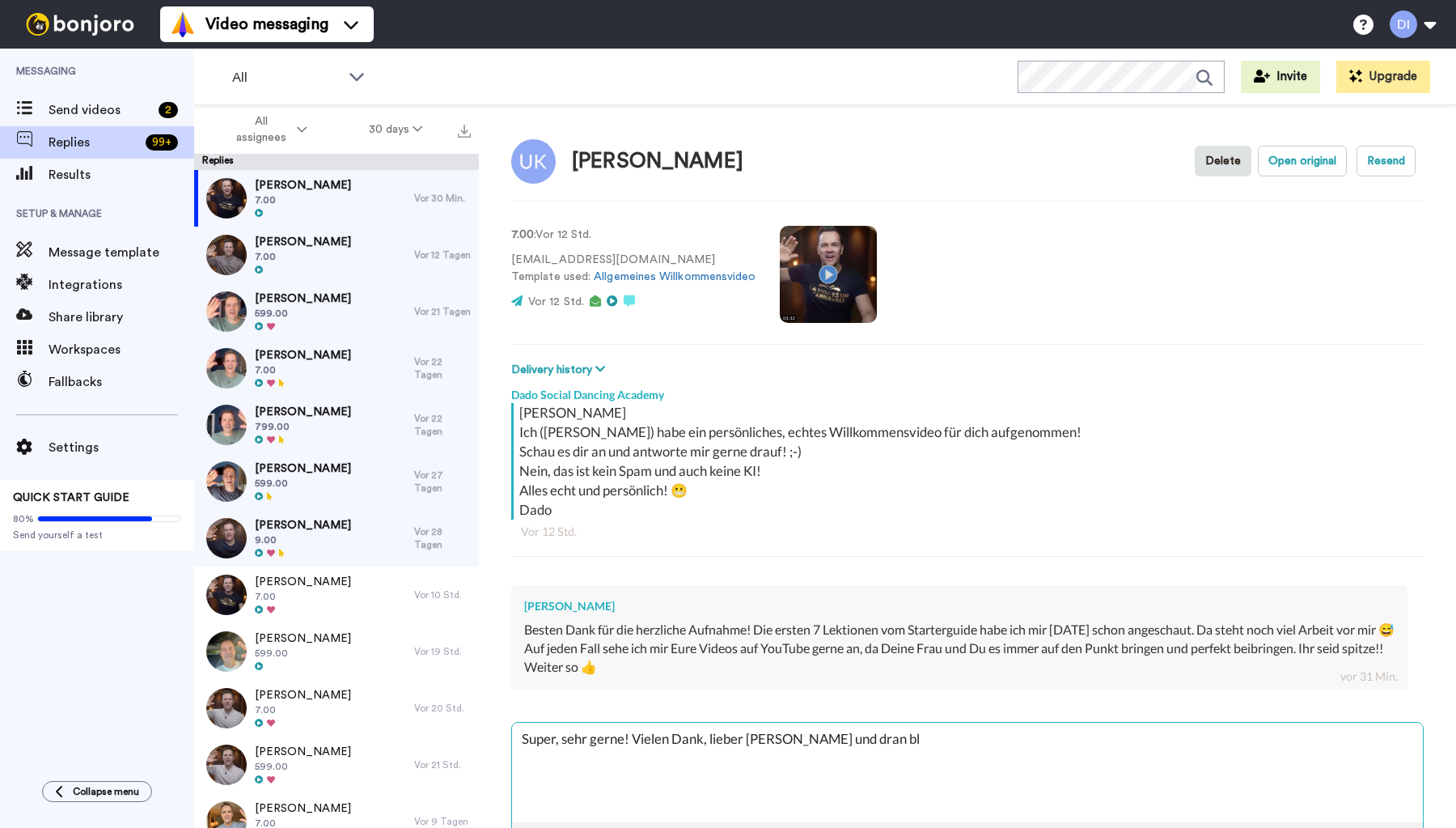
type textarea "x"
type textarea "Super, sehr gerne! Vielen Dank, lieber [PERSON_NAME] und dran blei"
type textarea "x"
type textarea "Super, sehr gerne! Vielen Dank, lieber [PERSON_NAME] und dran bleib"
type textarea "x"
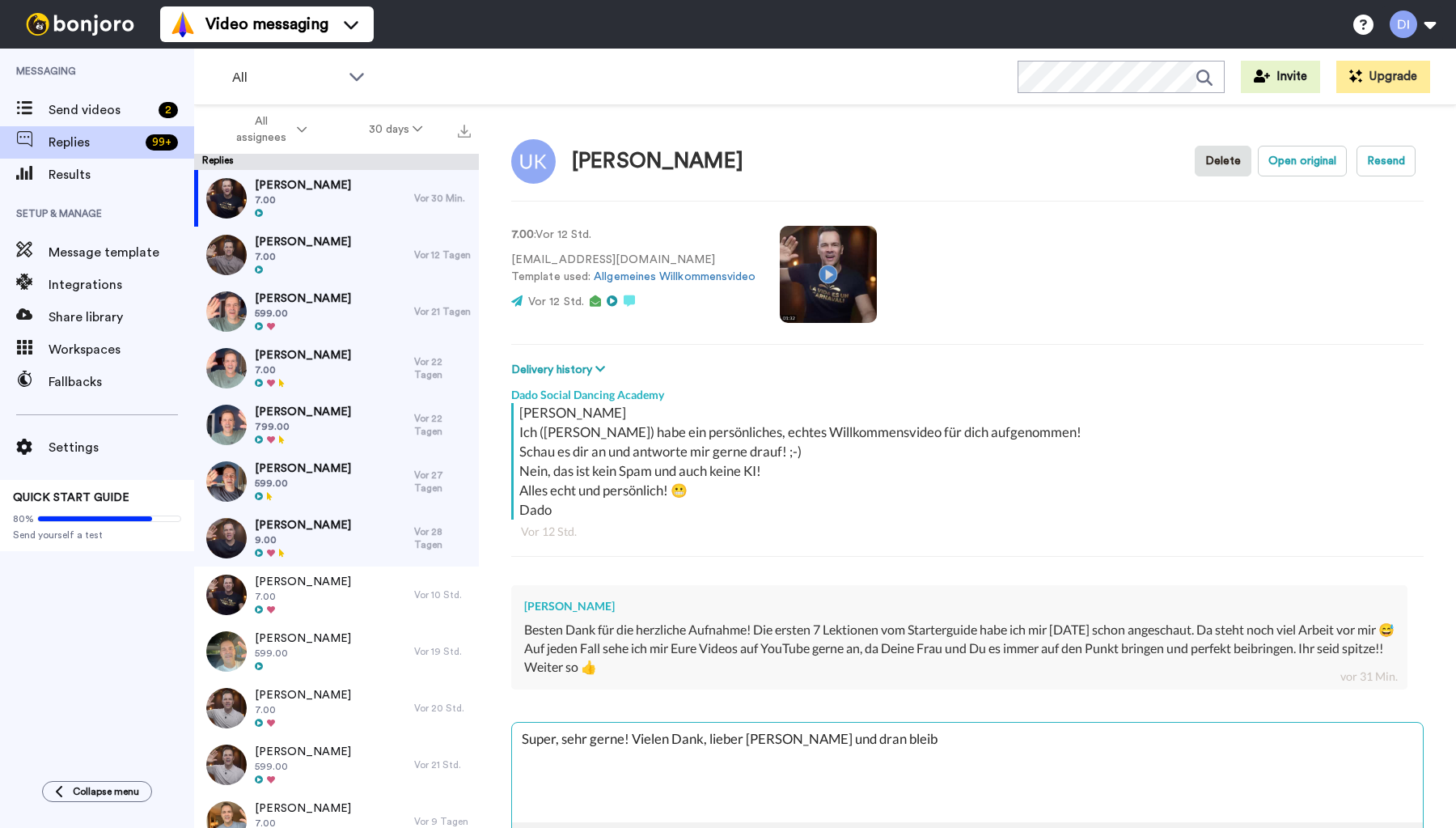
type textarea "Super, sehr gerne! Vielen Dank, lieber [PERSON_NAME] und dran bleibe"
type textarea "x"
type textarea "Super, sehr gerne! Vielen Dank, lieber [PERSON_NAME] und dran bleiben"
type textarea "x"
type textarea "Super, sehr gerne! Vielen Dank, lieber [PERSON_NAME] und dran bleiben!"
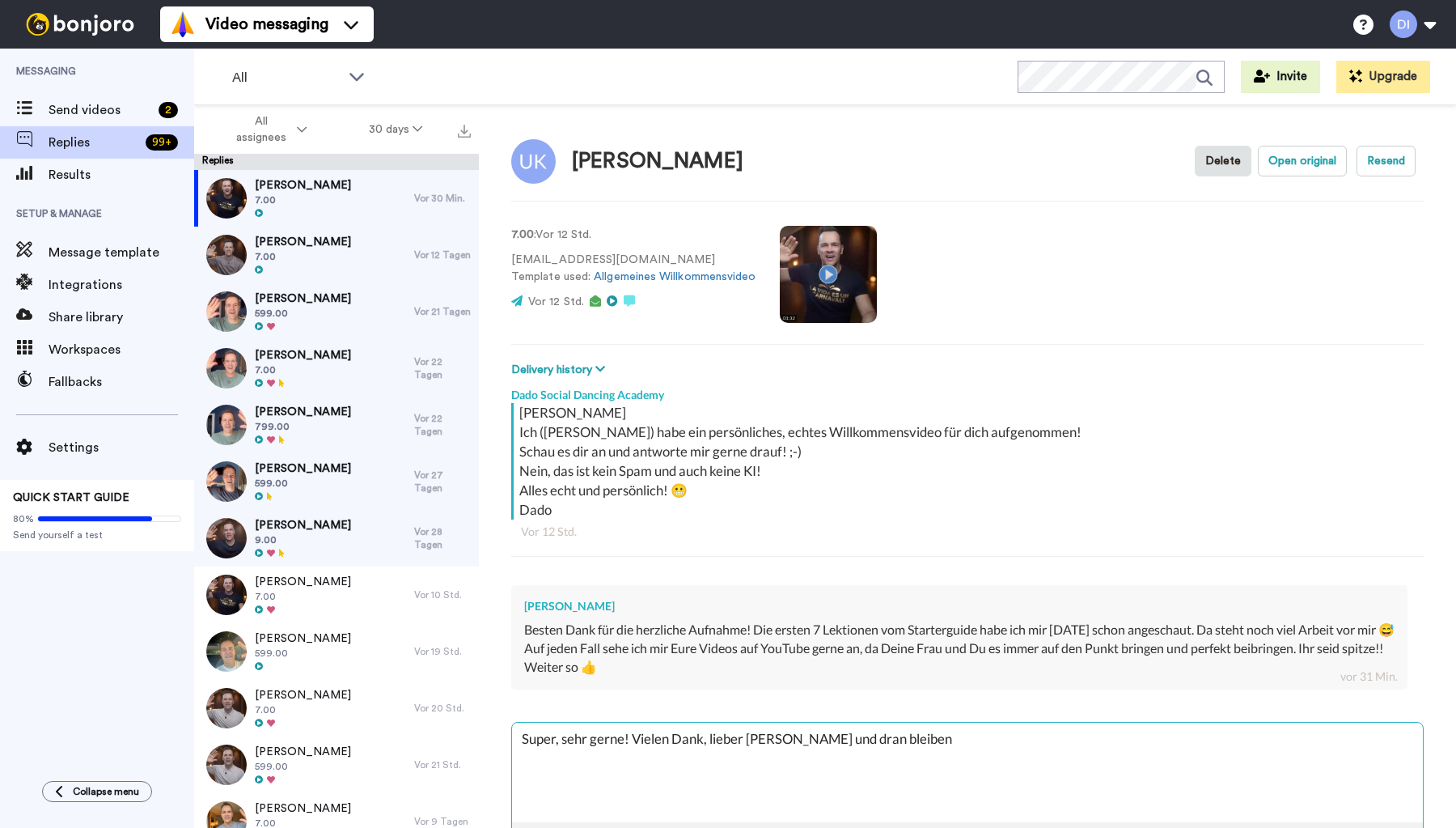
type textarea "x"
type textarea "Super, sehr gerne! Vielen Dank, lieber [PERSON_NAME] und dran bleiben!"
type textarea "x"
type textarea "Super, sehr gerne! Vielen Dank, lieber [PERSON_NAME] und dran bleiben!"
type textarea "x"
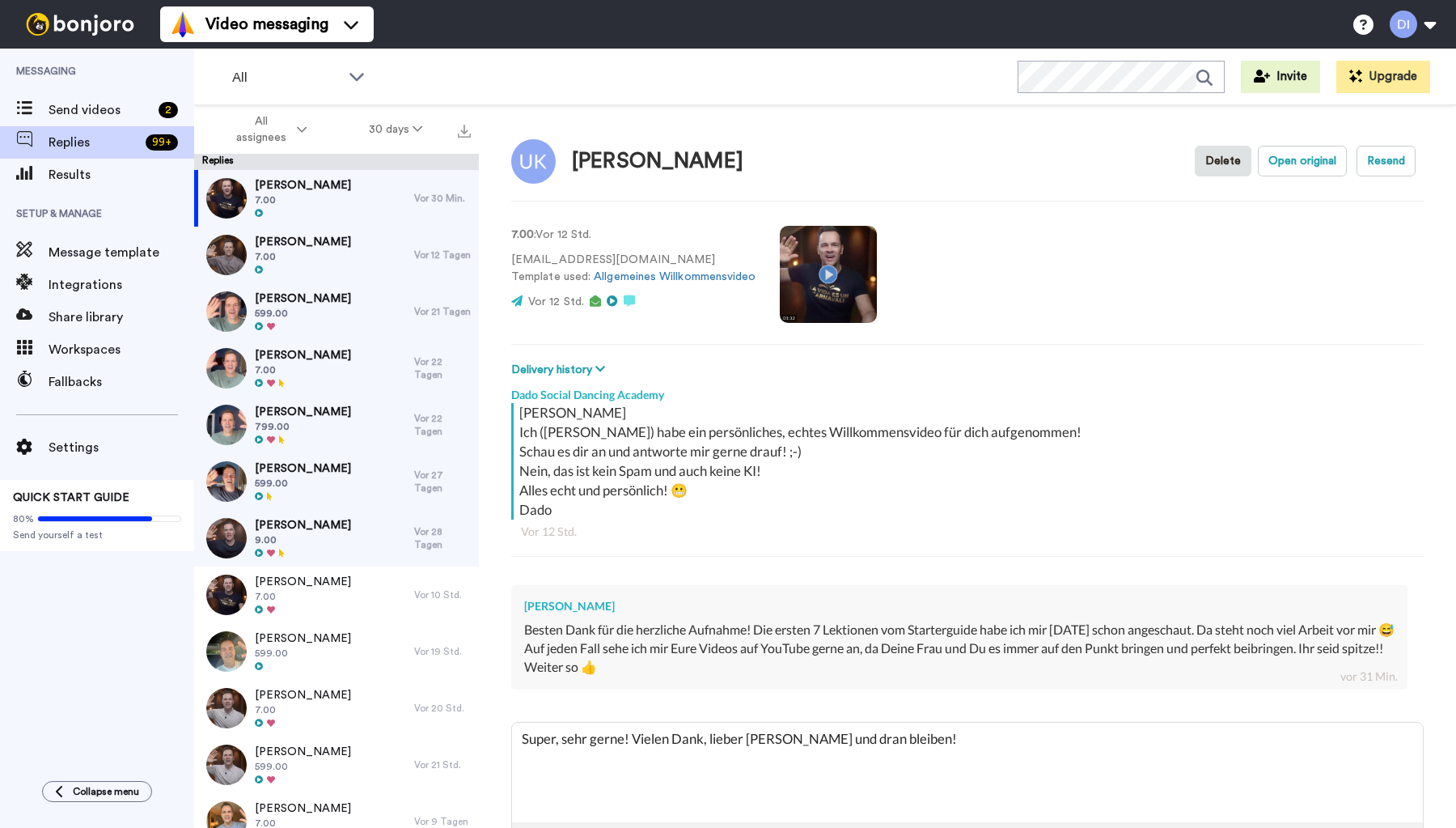
type textarea "Super, sehr gerne! Vielen Dank, lieber [PERSON_NAME] und dran bleiben! 💪"
type textarea "x"
type textarea "Super, sehr gerne! Vielen Dank, lieber [PERSON_NAME] und dran bleiben! 💪"
type textarea "x"
type textarea "Super, sehr gerne! Vielen Dank, lieber [PERSON_NAME] und dran bleiben! 💪 L"
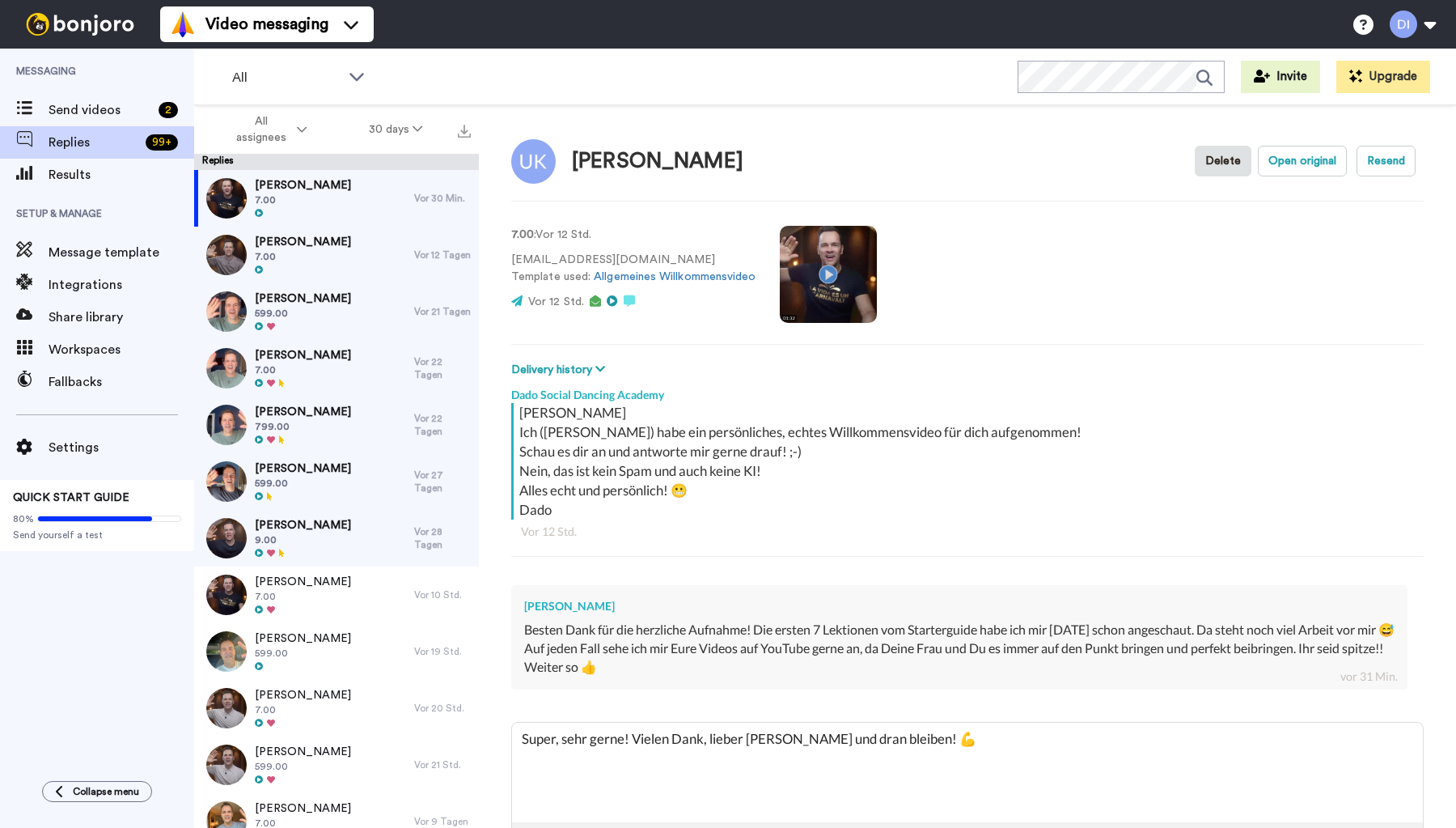
type textarea "x"
type textarea "Super, sehr gerne! Vielen Dank, lieber [PERSON_NAME] und dran bleiben! 💪 Lg"
type textarea "x"
type textarea "Super, sehr gerne! Vielen Dank, lieber [PERSON_NAME] und dran bleiben! 💪 Lg,"
type textarea "x"
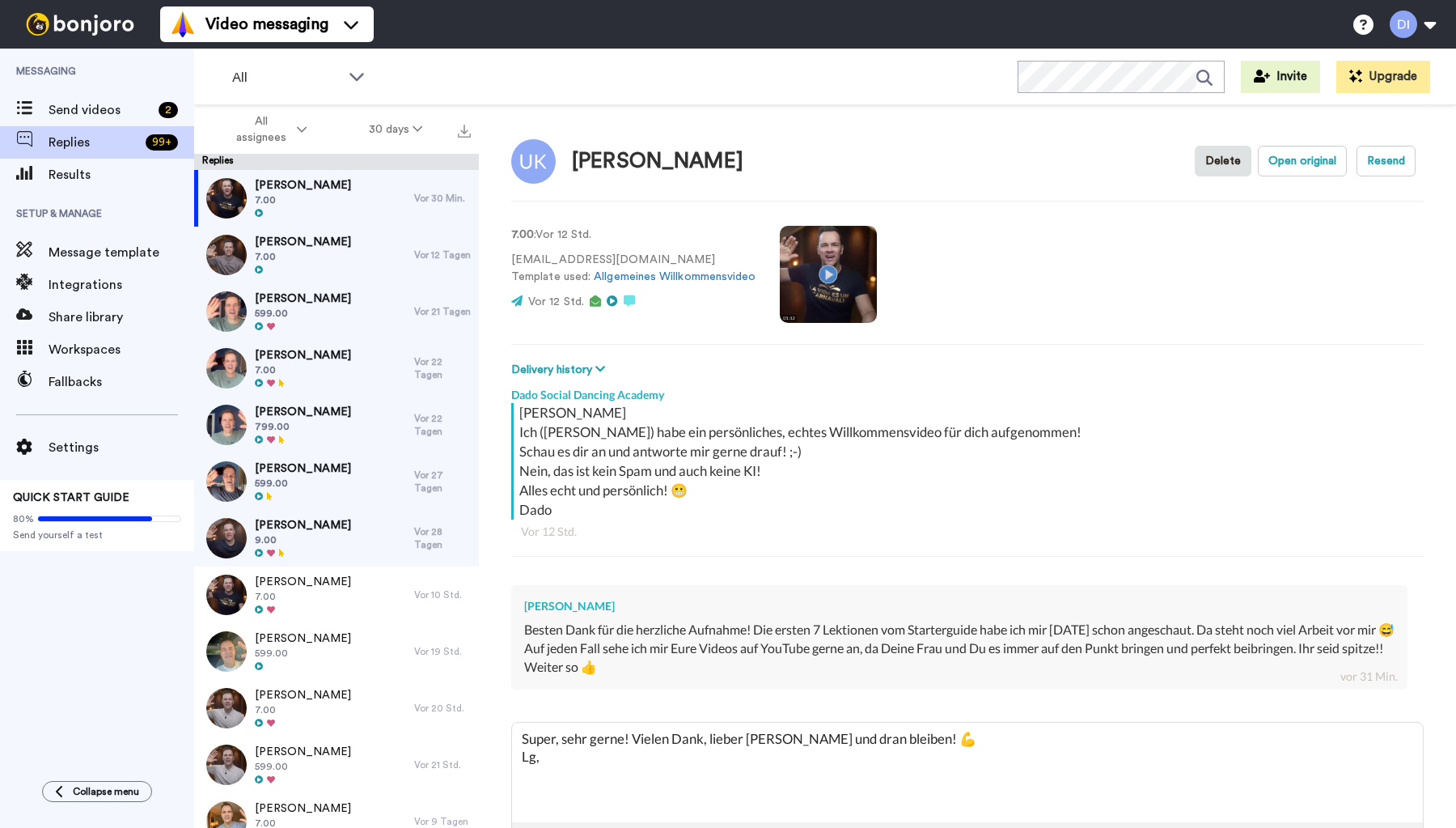
type textarea "Super, sehr gerne! Vielen Dank, lieber [PERSON_NAME] und dran bleiben! 💪 Lg,"
type textarea "x"
type textarea "Super, sehr gerne! Vielen Dank, lieber [PERSON_NAME] und dran bleiben! 💪 Lg, D"
type textarea "x"
type textarea "Super, sehr gerne! Vielen Dank, lieber [PERSON_NAME] und dran bleiben! 💪 Lg, Da"
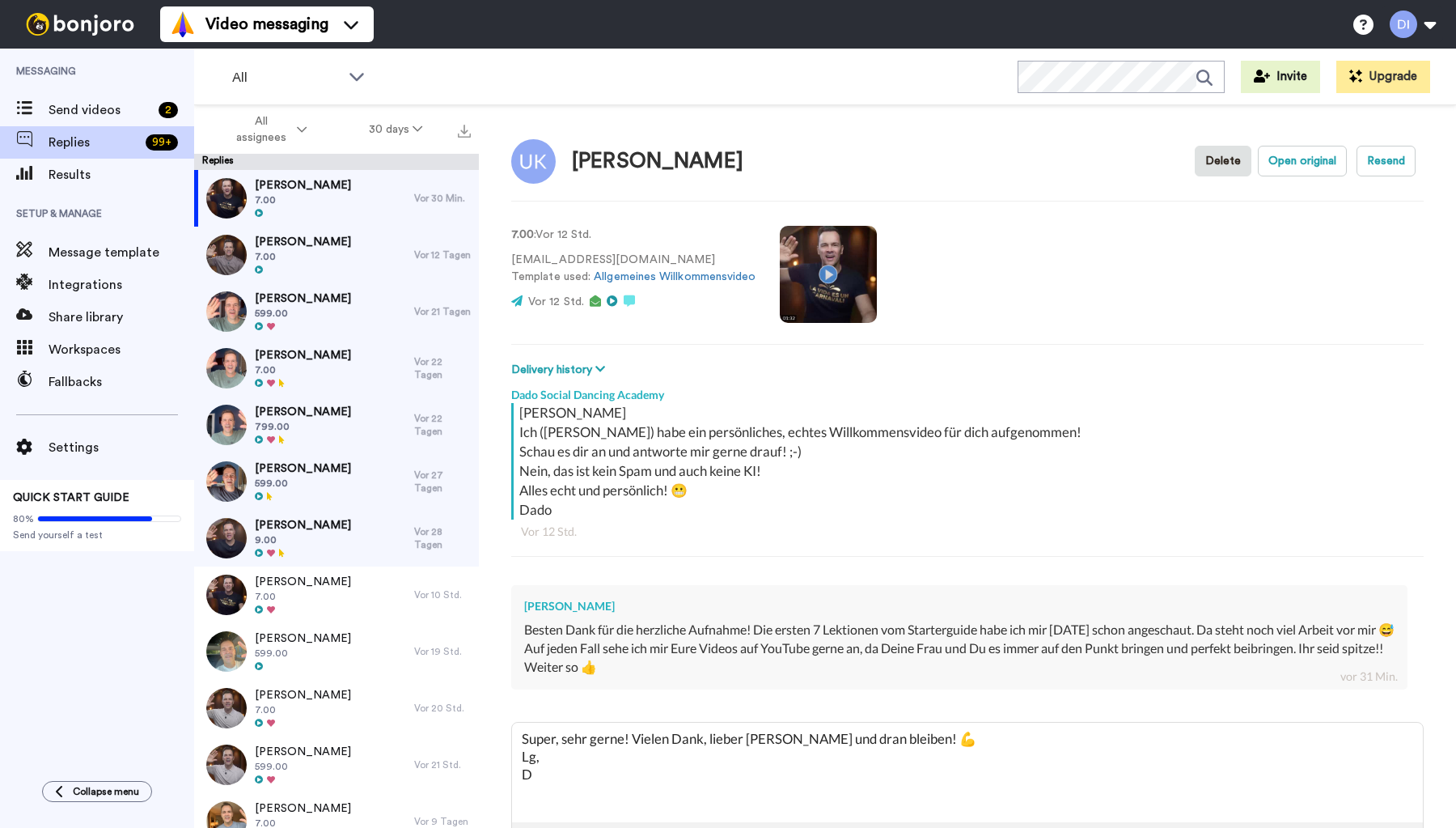
type textarea "x"
type textarea "Super, sehr gerne! Vielen Dank, lieber [PERSON_NAME] und dran bleiben! 💪 Lg, Dad"
type textarea "x"
type textarea "Super, sehr gerne! Vielen Dank, lieber [PERSON_NAME] und dran bleiben! 💪 Lg, Da"
type textarea "x"
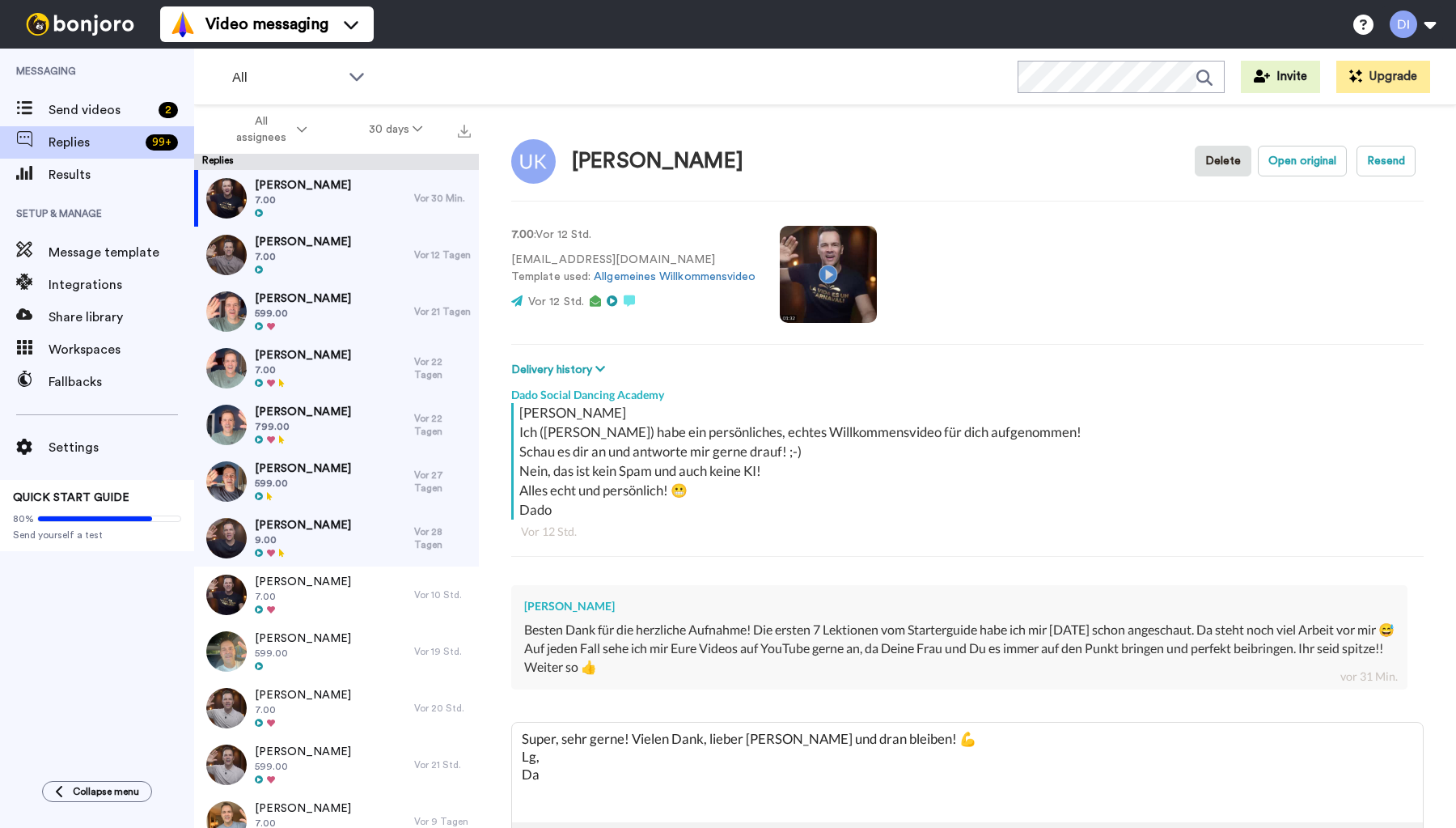
type textarea "Super, sehr gerne! Vielen Dank, lieber [PERSON_NAME] und dran bleiben! 💪 Lg, D"
type textarea "x"
type textarea "Super, sehr gerne! Vielen Dank, lieber [PERSON_NAME] und dran bleiben! 💪 Lg,"
type textarea "x"
type textarea "Super, sehr gerne! Vielen Dank, lieber [PERSON_NAME] und dran bleiben! 💪 Lg,"
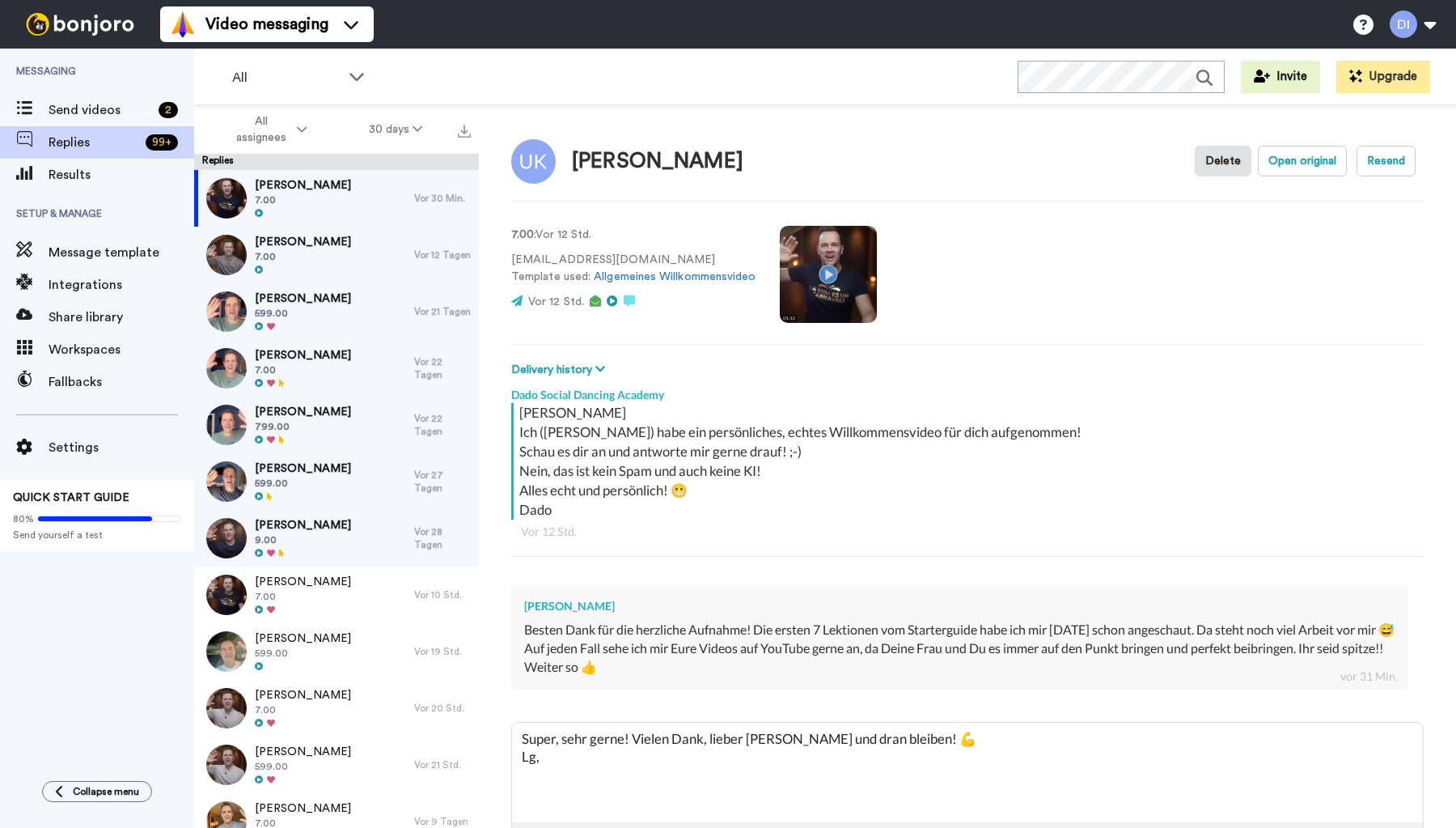
type textarea "x"
type textarea "Super, sehr gerne! Vielen Dank, lieber [PERSON_NAME] und dran bleiben! 💪 Lg"
type textarea "x"
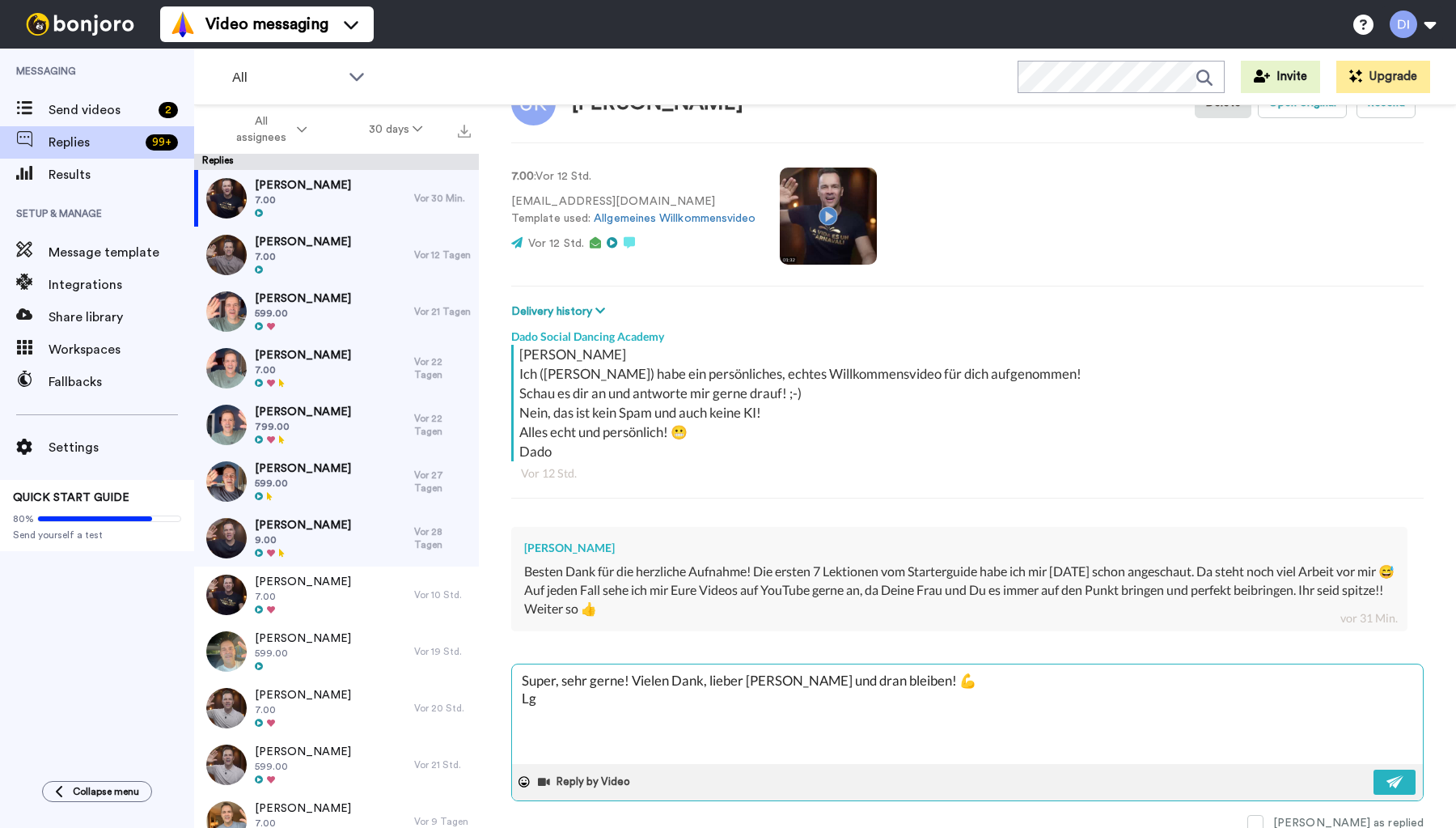
scroll to position [57, 0]
type textarea "Super, sehr gerne! Vielen Dank, lieber [PERSON_NAME] und dran bleiben! 💪 Lg"
click at [1394, 781] on img at bounding box center [1396, 783] width 18 height 13
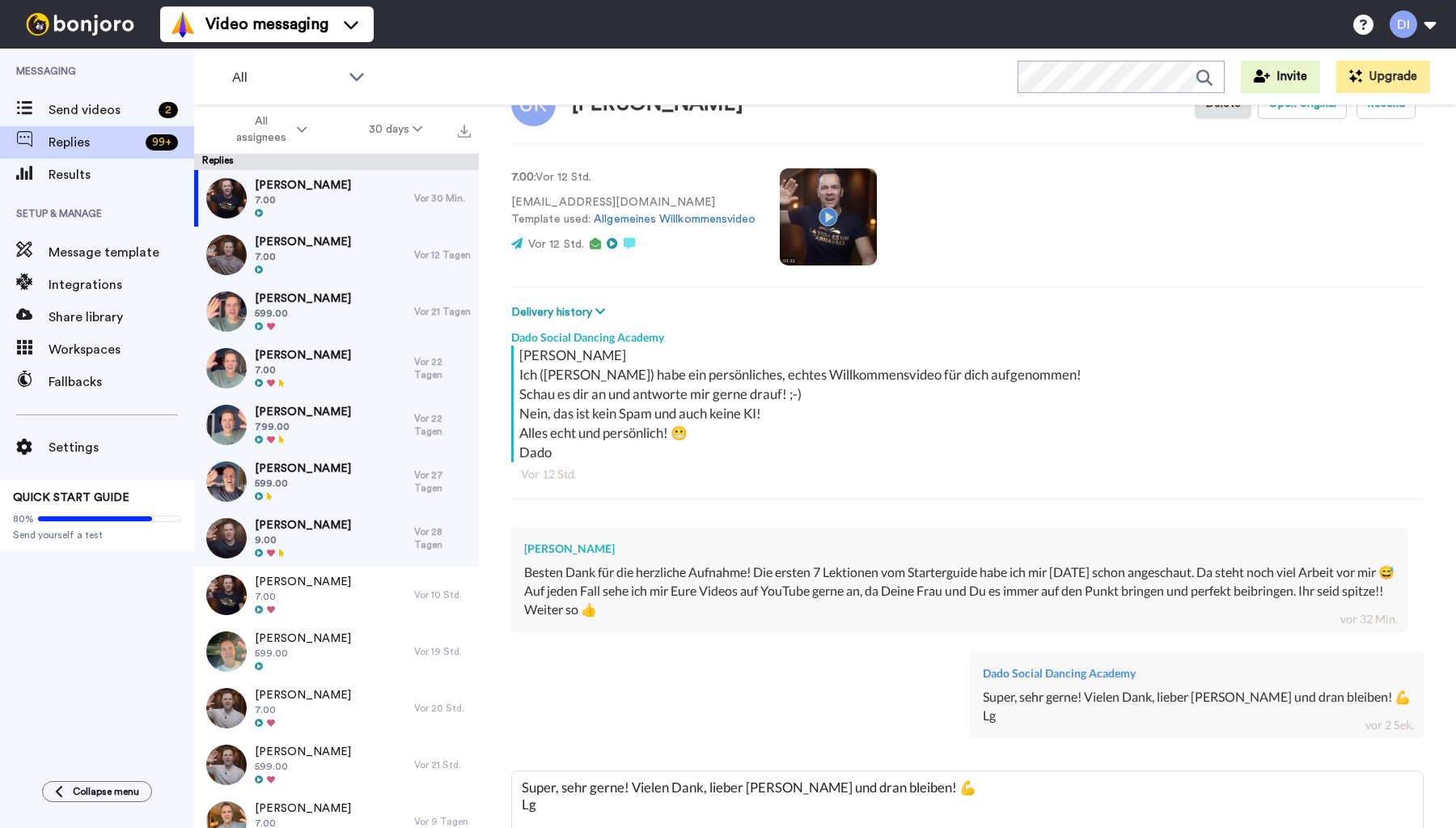
type textarea "x"
